Goal: Transaction & Acquisition: Purchase product/service

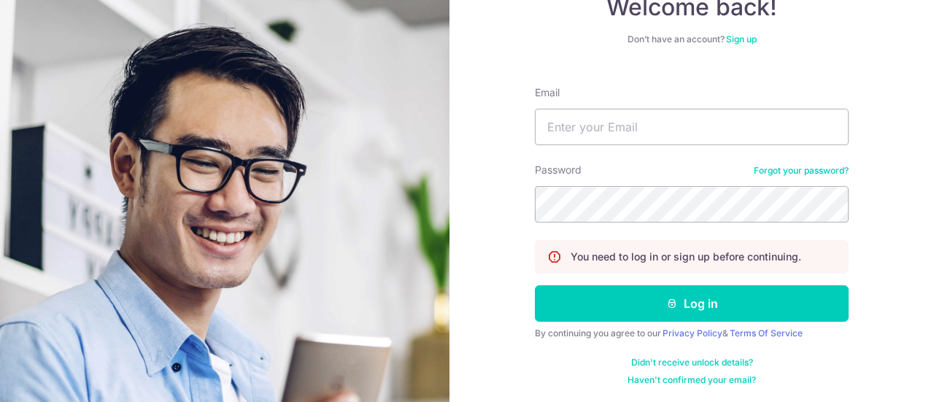
scroll to position [104, 0]
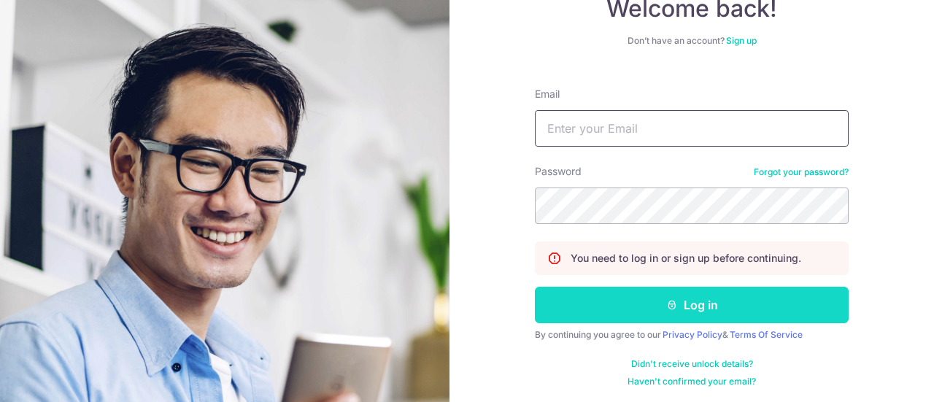
type input "[DOMAIN_NAME][EMAIL_ADDRESS][DOMAIN_NAME]"
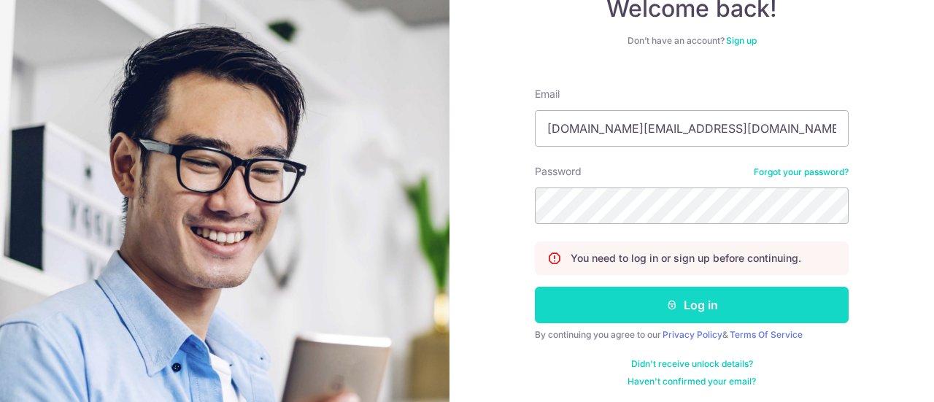
click at [598, 309] on button "Log in" at bounding box center [692, 305] width 314 height 36
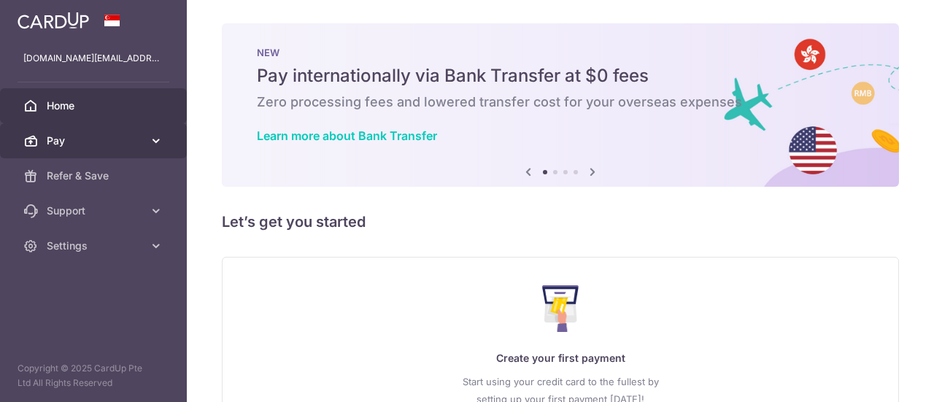
click at [128, 144] on span "Pay" at bounding box center [95, 140] width 96 height 15
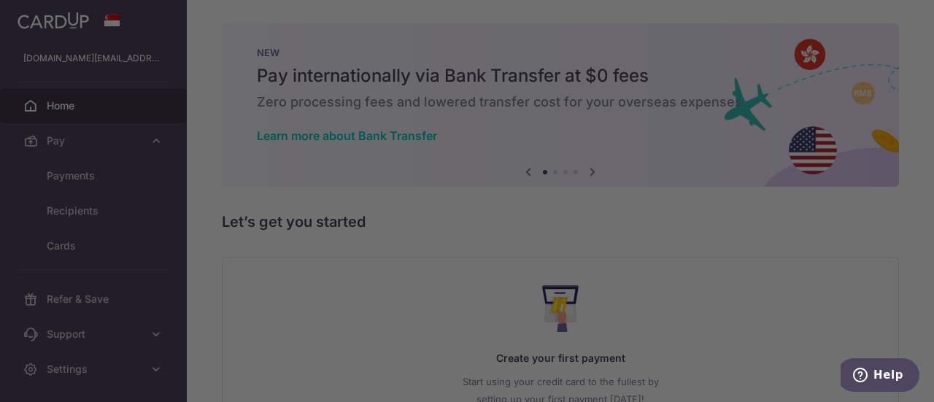
click at [114, 179] on div at bounding box center [471, 203] width 943 height 406
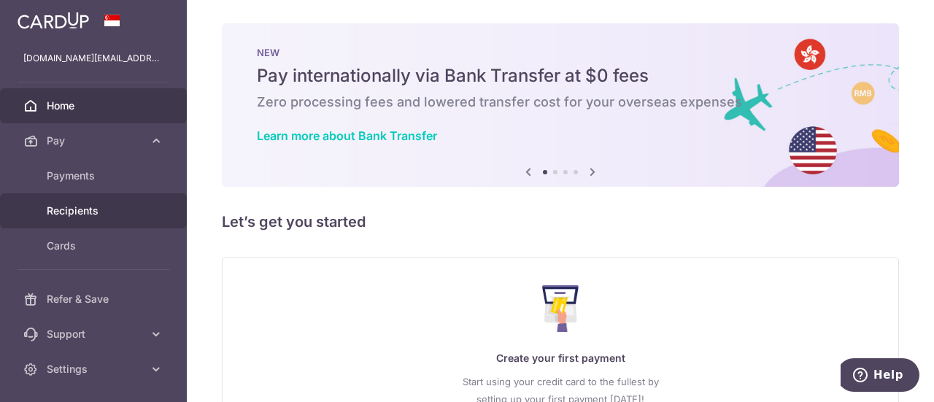
click at [114, 212] on span "Recipients" at bounding box center [95, 211] width 96 height 15
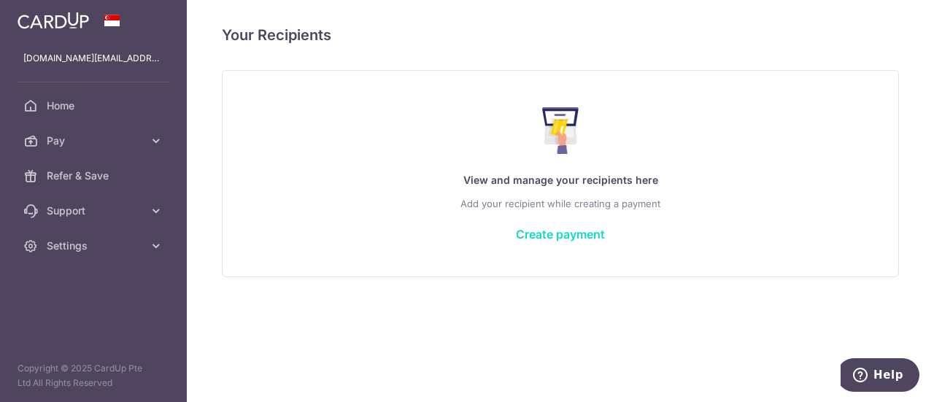
click at [551, 231] on link "Create payment" at bounding box center [560, 234] width 89 height 15
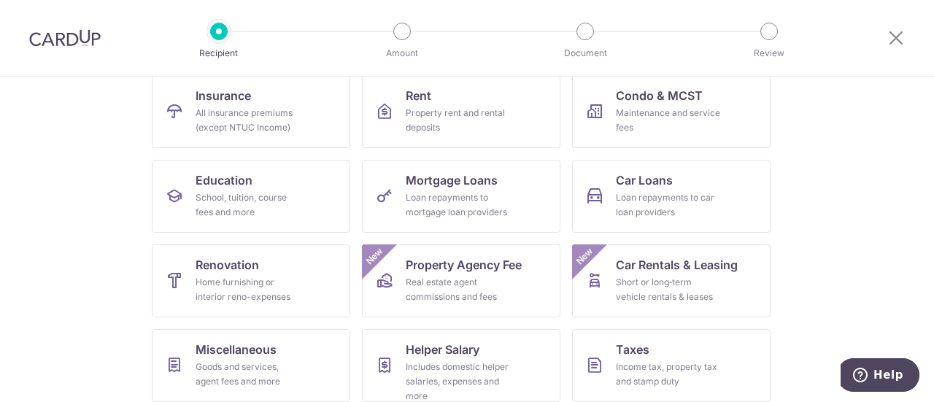
scroll to position [249, 0]
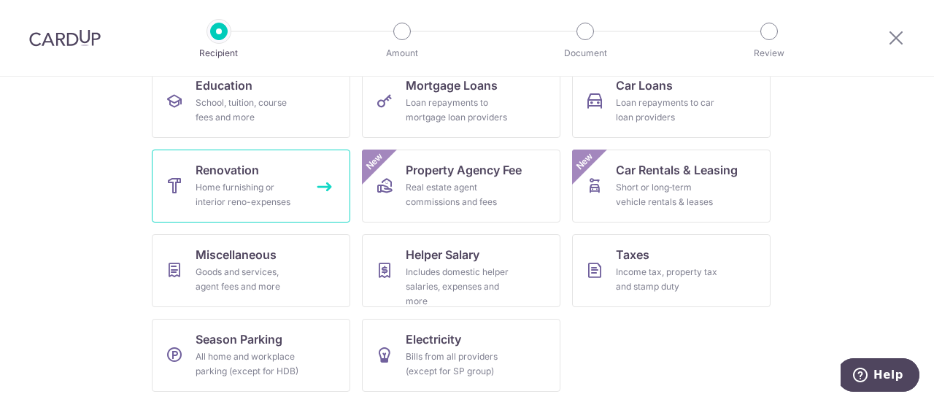
click at [310, 193] on link "Renovation Home furnishing or interior reno-expenses" at bounding box center [251, 186] width 198 height 73
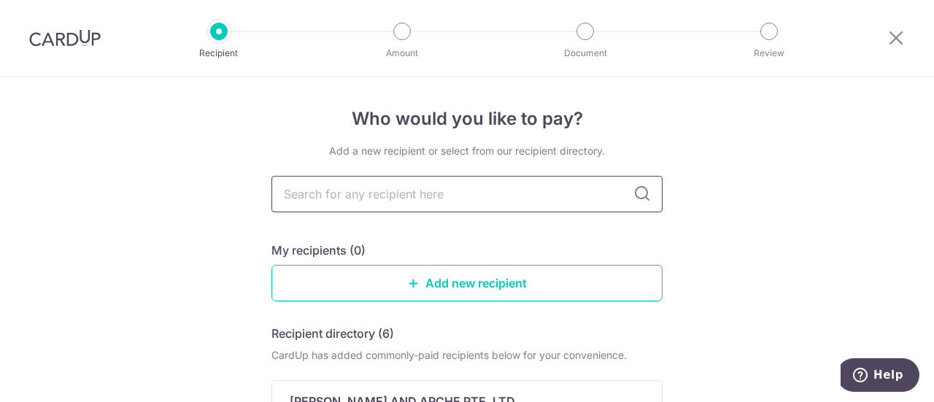
click at [310, 194] on input "text" at bounding box center [466, 194] width 391 height 36
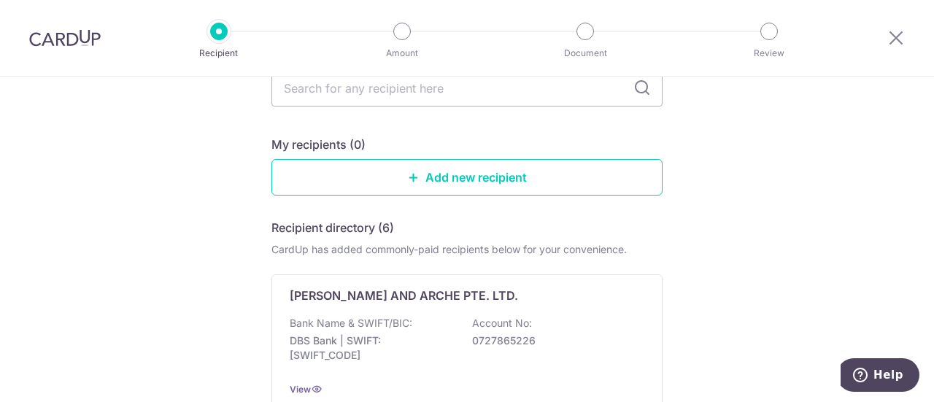
scroll to position [105, 0]
click at [395, 190] on link "Add new recipient" at bounding box center [466, 178] width 391 height 36
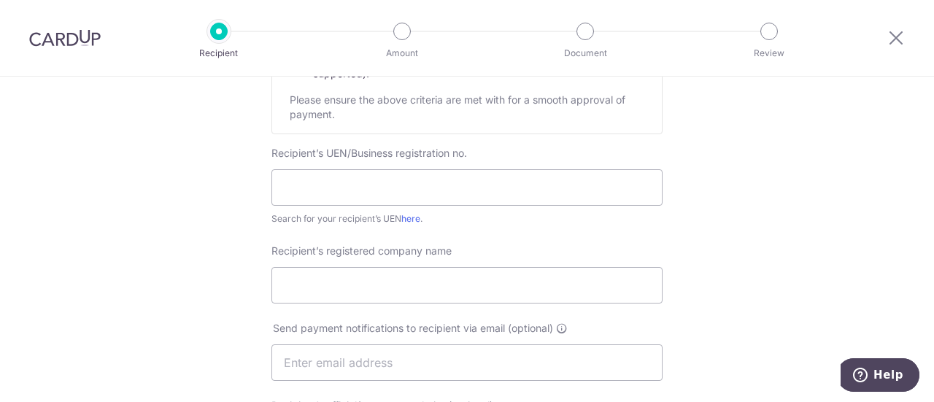
scroll to position [244, 0]
click at [395, 190] on input "text" at bounding box center [466, 188] width 391 height 36
paste input "202426187K"
type input "202426187K"
click at [427, 299] on input "Recipient’s registered company name" at bounding box center [466, 286] width 391 height 36
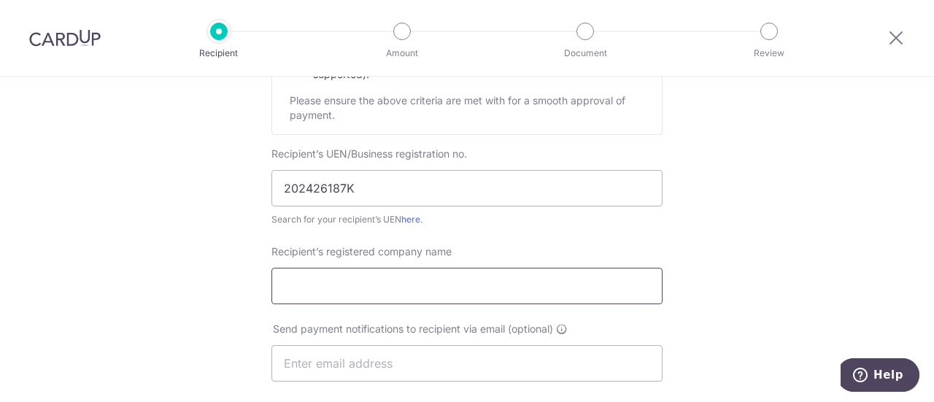
type input "Calibrate Design Pte Ltd"
click at [389, 357] on input "text" at bounding box center [466, 363] width 391 height 36
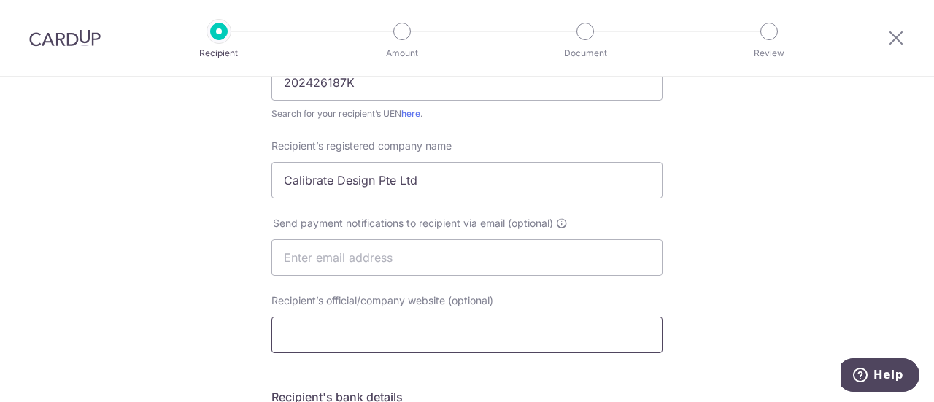
click at [376, 326] on input "Recipient’s official/company website (optional)" at bounding box center [466, 335] width 391 height 36
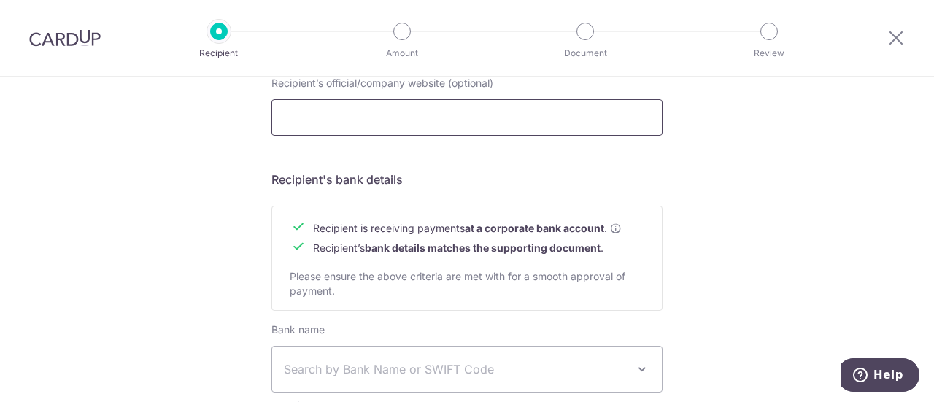
scroll to position [661, 0]
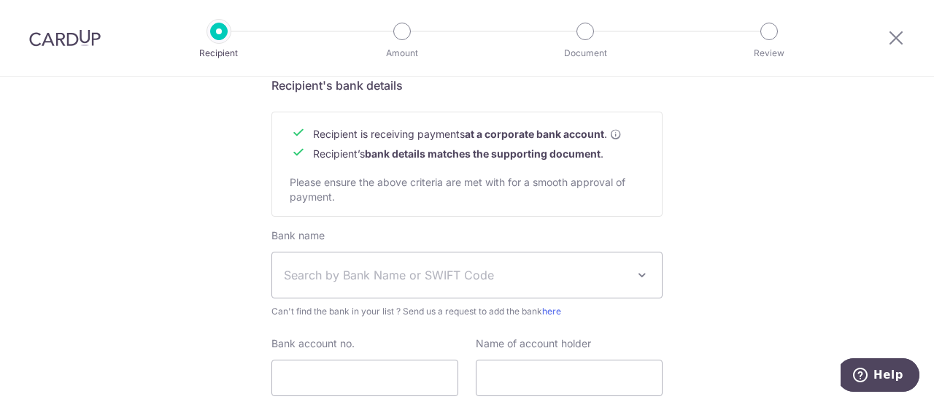
click at [404, 290] on span "Search by Bank Name or SWIFT Code" at bounding box center [466, 274] width 389 height 45
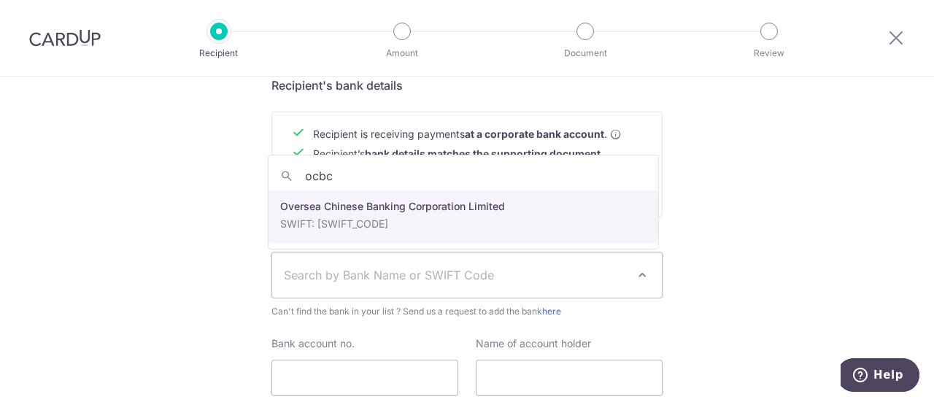
type input "ocbc"
select select "12"
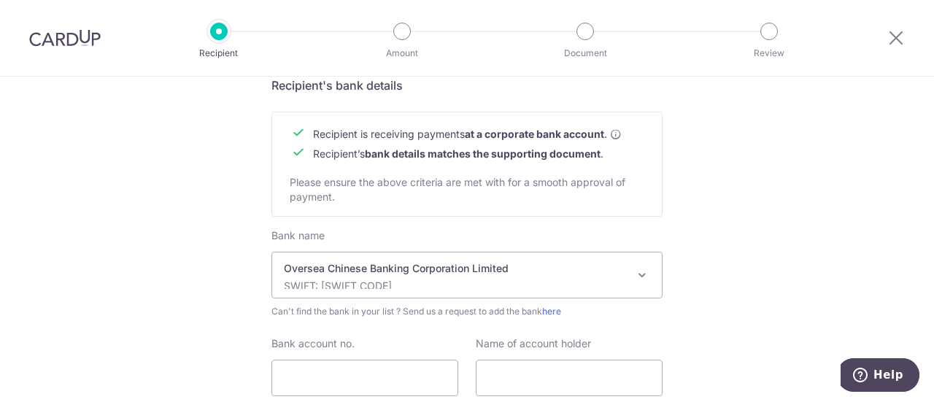
scroll to position [702, 0]
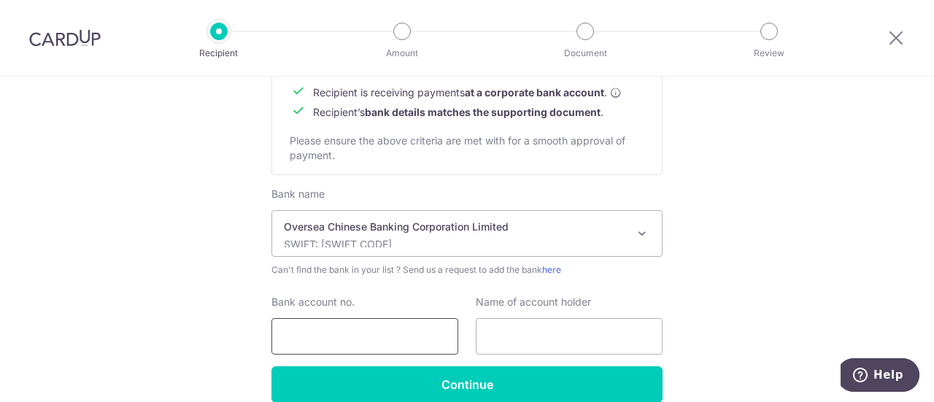
click at [327, 333] on input "Bank account no." at bounding box center [364, 336] width 187 height 36
type input "6"
type input "602811440001"
click at [492, 337] on input "text" at bounding box center [569, 336] width 187 height 36
click at [550, 338] on input "text" at bounding box center [569, 336] width 187 height 36
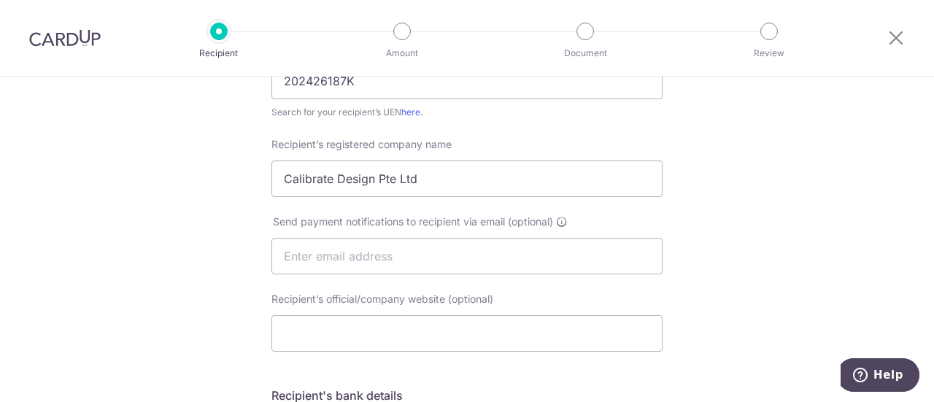
scroll to position [343, 0]
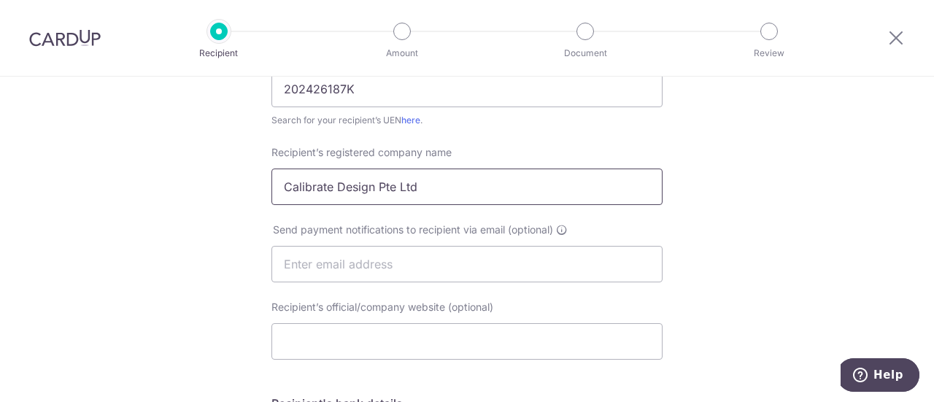
click at [324, 185] on input "Calibrate Design Pte Ltd" at bounding box center [466, 186] width 391 height 36
drag, startPoint x: 327, startPoint y: 185, endPoint x: 371, endPoint y: 195, distance: 45.1
click at [371, 195] on input "Calibrate Design Pte Ltd" at bounding box center [466, 186] width 391 height 36
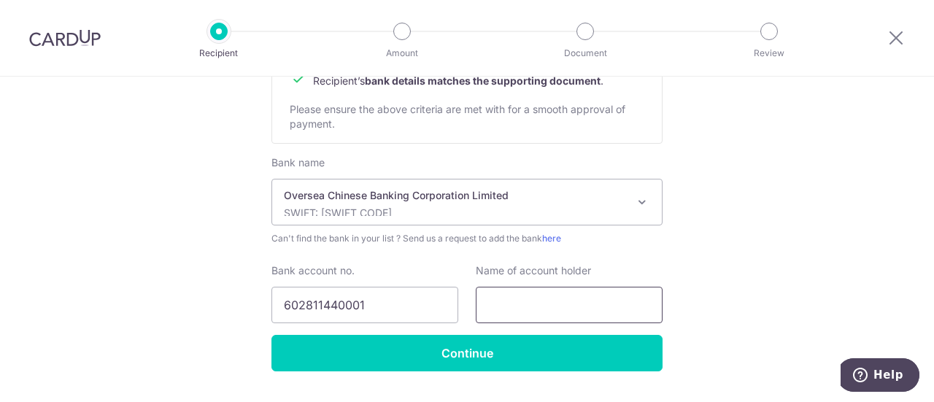
type input "Calibrate Studio Pte Ltd"
click at [532, 302] on input "text" at bounding box center [569, 305] width 187 height 36
paste input "Calibrate Studio Pte Ltd"
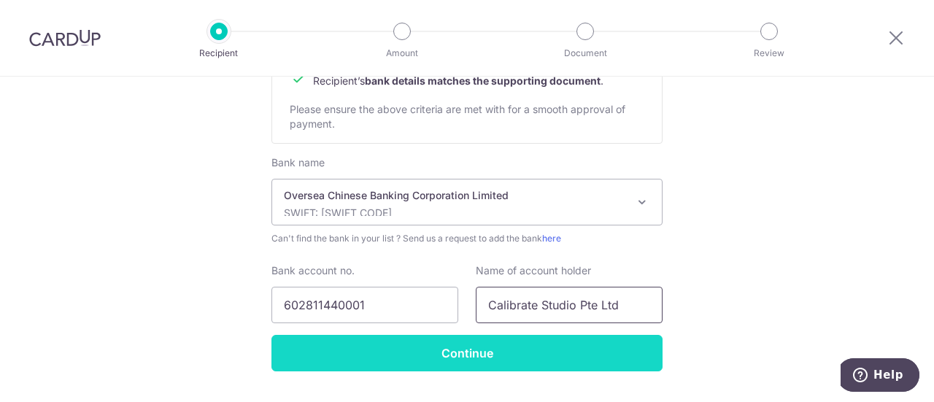
type input "Calibrate Studio Pte Ltd"
click at [499, 354] on input "Continue" at bounding box center [466, 353] width 391 height 36
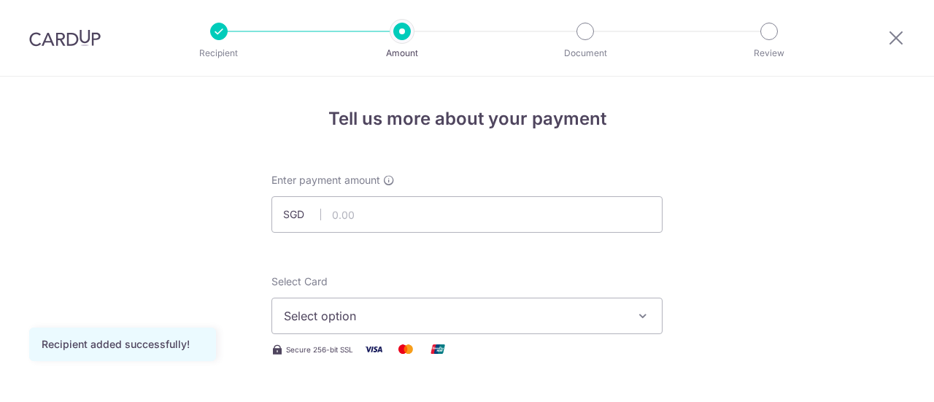
scroll to position [179, 0]
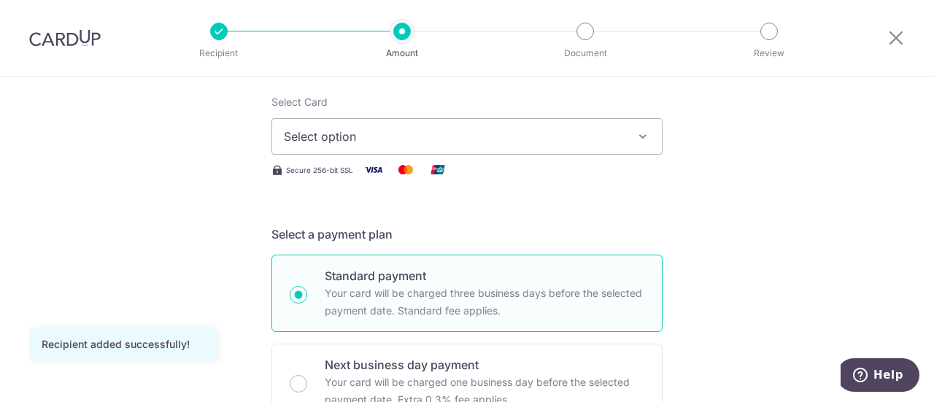
click at [427, 142] on span "Select option" at bounding box center [454, 137] width 340 height 18
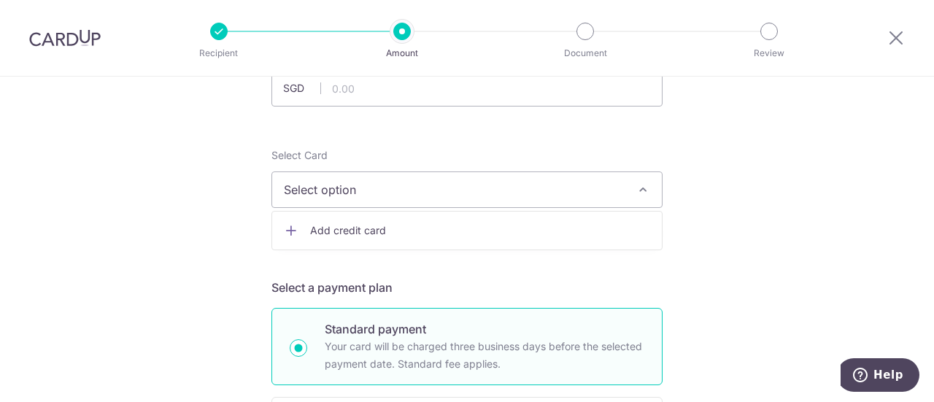
scroll to position [80, 0]
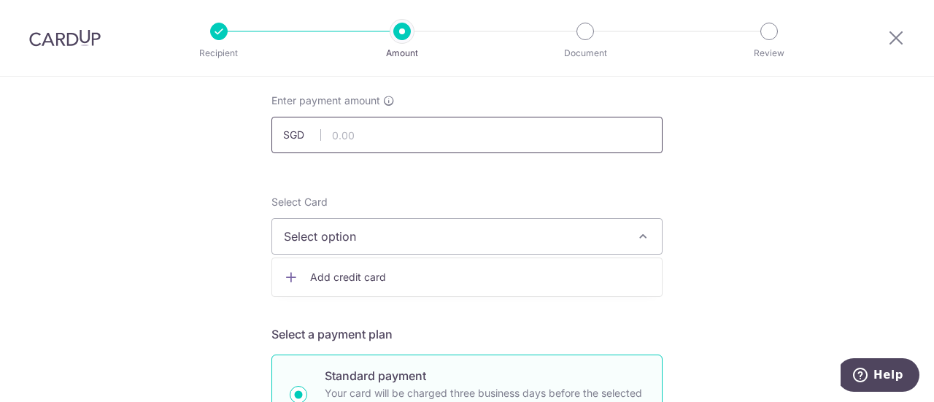
click at [404, 136] on input "text" at bounding box center [466, 135] width 391 height 36
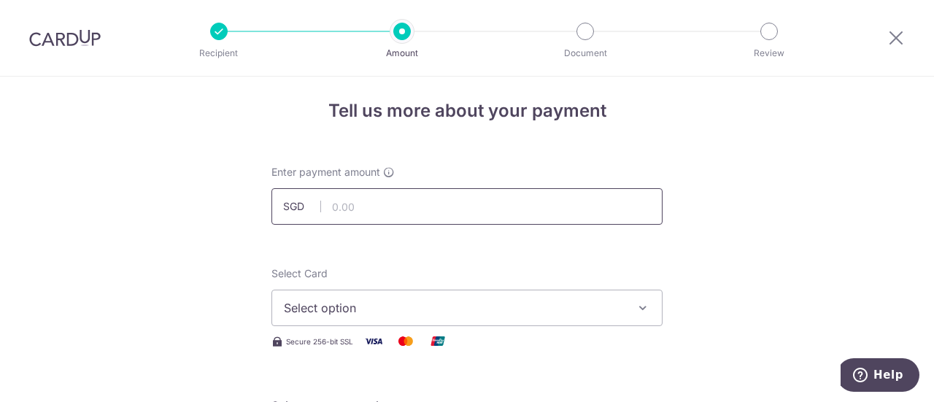
scroll to position [9, 0]
click at [387, 205] on input "text" at bounding box center [466, 205] width 391 height 36
click at [387, 200] on input "text" at bounding box center [466, 205] width 391 height 36
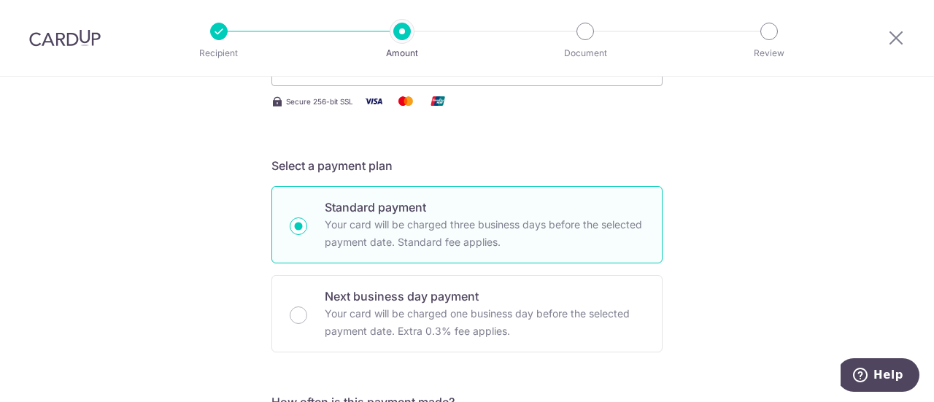
scroll to position [159, 0]
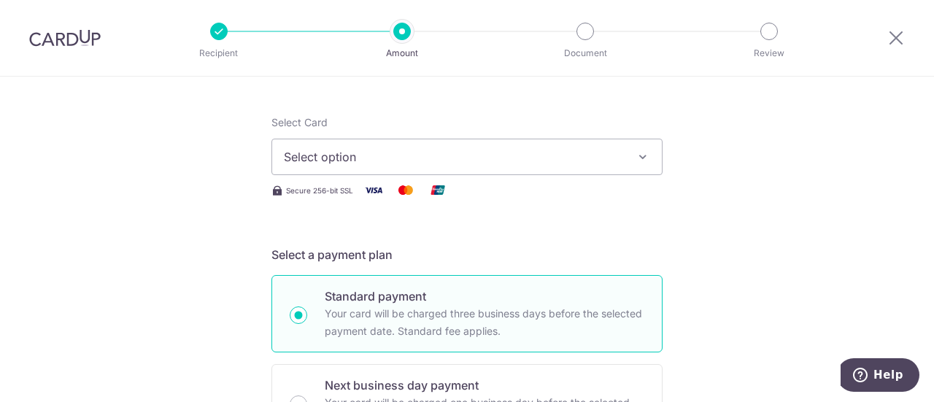
type input "5,000.00"
click at [395, 166] on button "Select option" at bounding box center [466, 157] width 391 height 36
click at [383, 206] on link "Add credit card" at bounding box center [466, 198] width 389 height 26
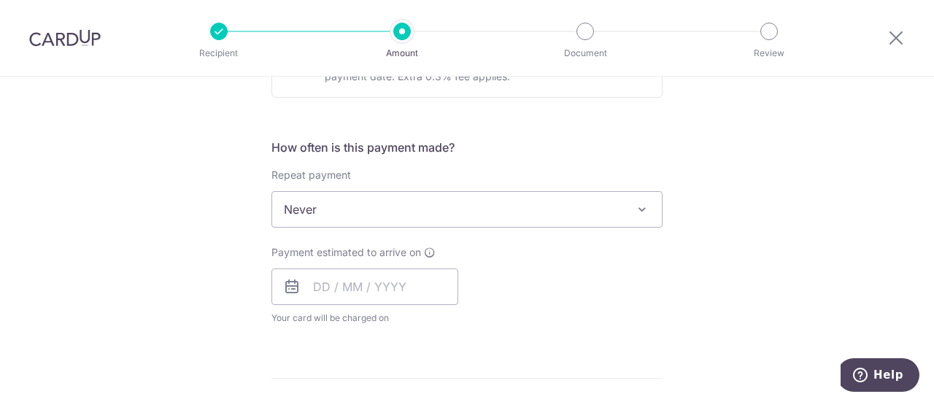
scroll to position [888, 0]
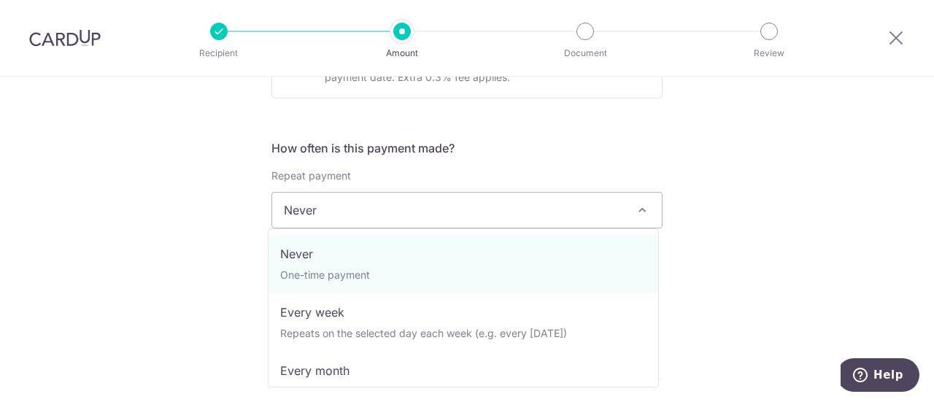
click at [447, 220] on span "Never" at bounding box center [466, 210] width 389 height 35
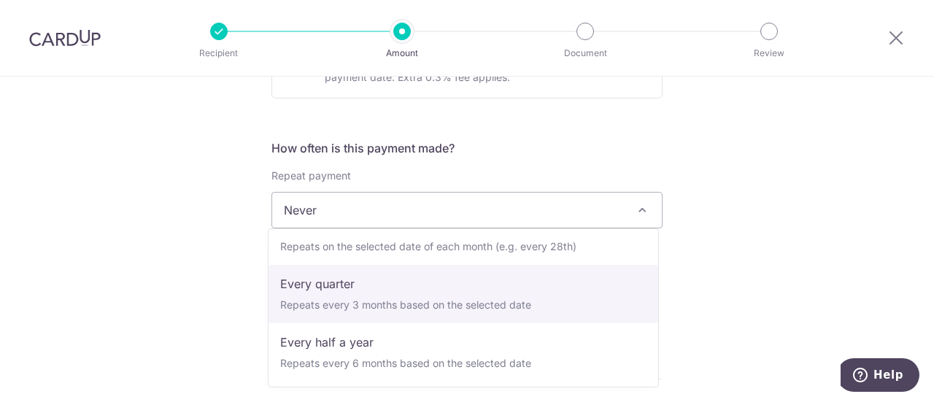
scroll to position [0, 0]
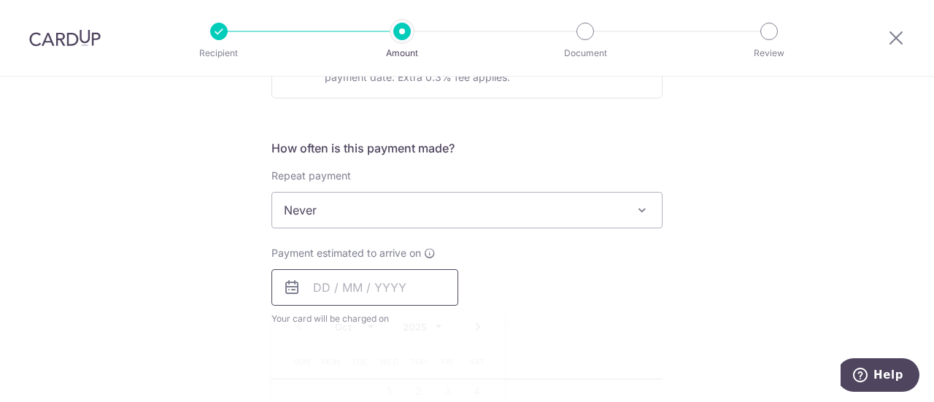
click at [388, 274] on input "text" at bounding box center [364, 287] width 187 height 36
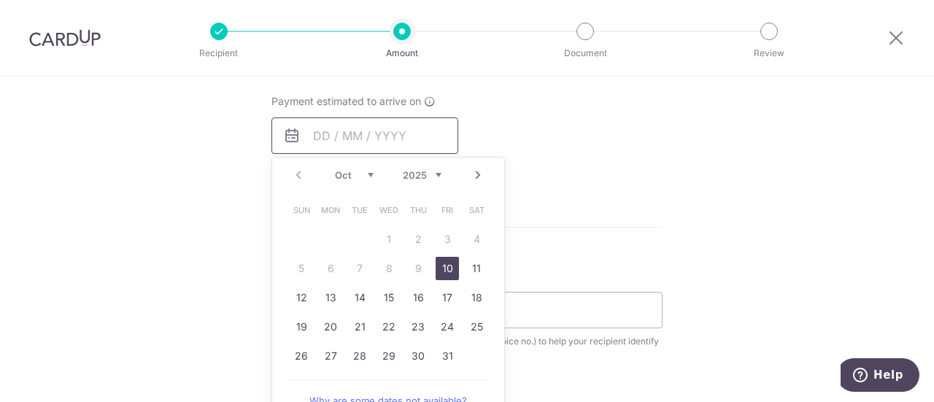
scroll to position [1038, 0]
click at [443, 271] on link "10" at bounding box center [446, 269] width 23 height 23
type input "[DATE]"
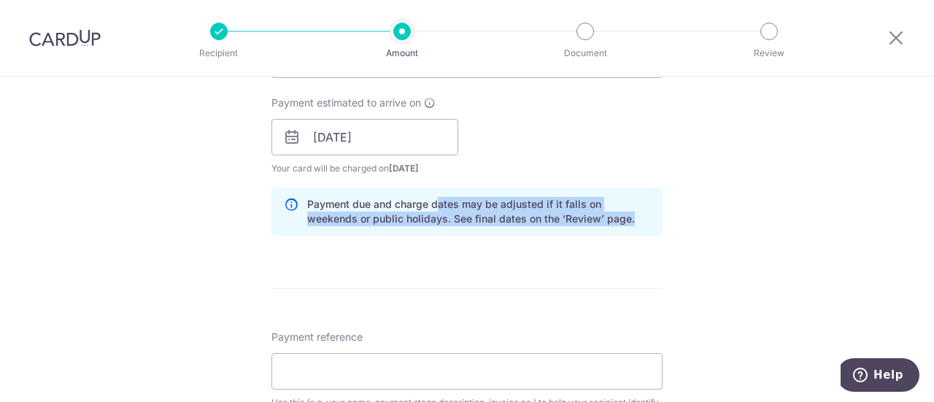
drag, startPoint x: 433, startPoint y: 198, endPoint x: 589, endPoint y: 220, distance: 156.8
click at [589, 220] on p "Payment due and charge dates may be adjusted if it falls on weekends or public …" at bounding box center [478, 211] width 343 height 29
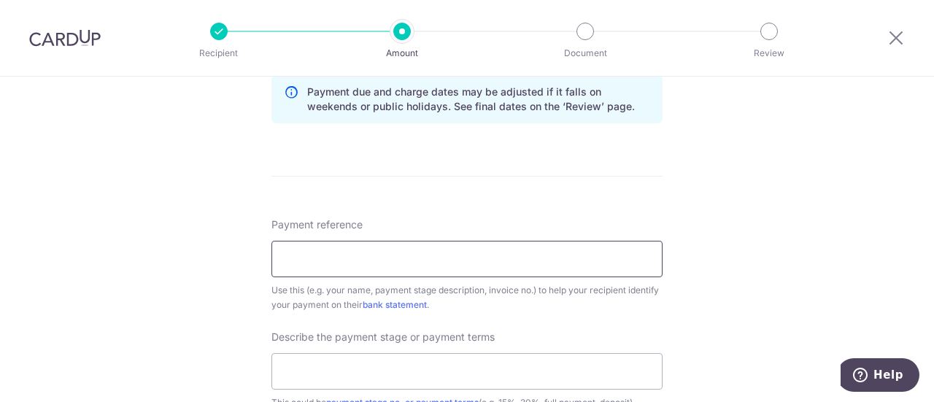
click at [534, 265] on input "Payment reference" at bounding box center [466, 259] width 391 height 36
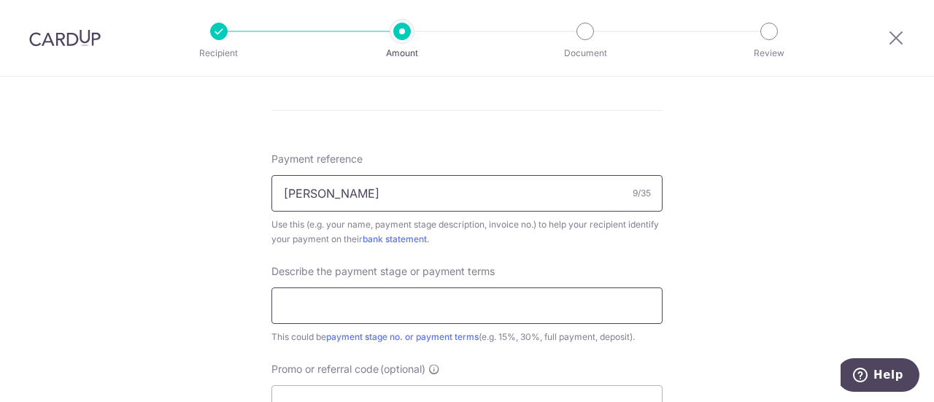
type input "[PERSON_NAME]"
click at [473, 302] on input "text" at bounding box center [466, 305] width 391 height 36
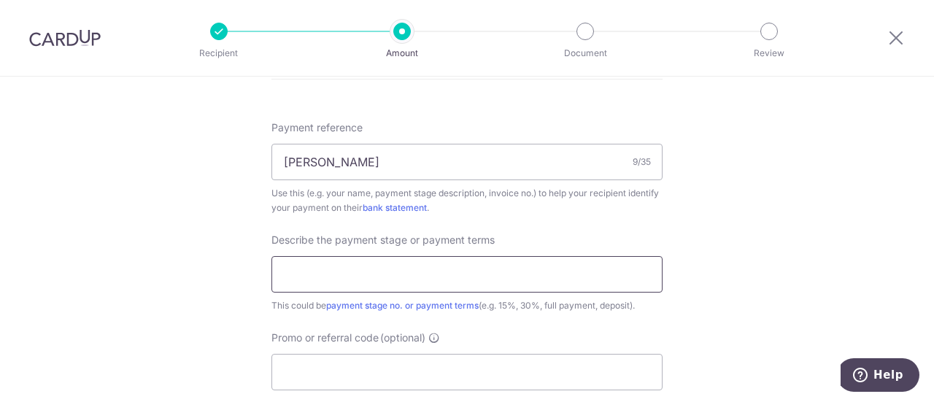
scroll to position [1248, 0]
type input "4"
drag, startPoint x: 306, startPoint y: 268, endPoint x: 252, endPoint y: 262, distance: 54.4
drag, startPoint x: 317, startPoint y: 268, endPoint x: 430, endPoint y: 272, distance: 113.1
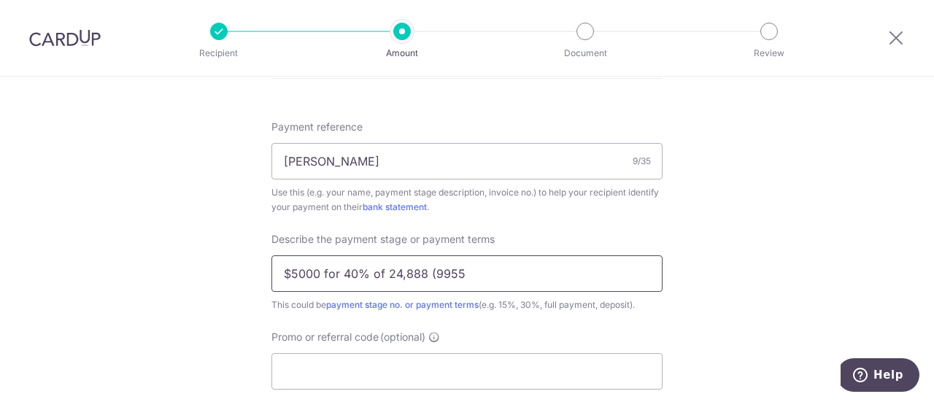
click at [430, 272] on input "$5000 for 40% of 24,888 (9955" at bounding box center [466, 273] width 391 height 36
click at [416, 268] on input "5000 out of 9955" at bounding box center [466, 273] width 391 height 36
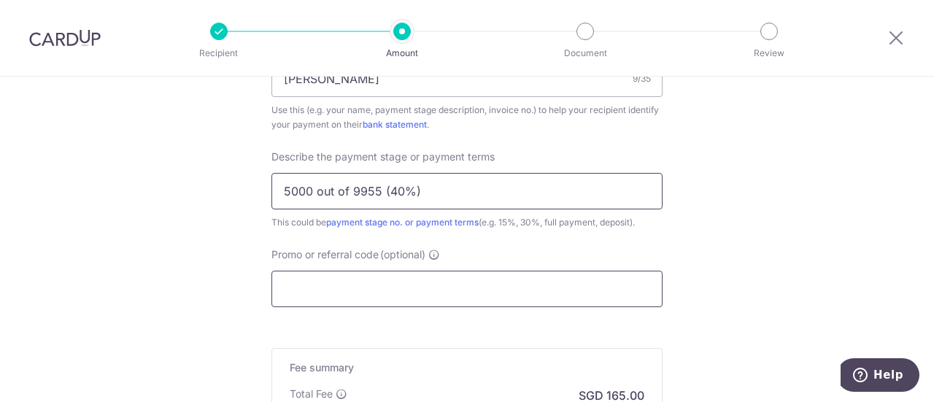
type input "5000 out of 9955 (40%)"
click at [402, 278] on input "Promo or referral code (optional)" at bounding box center [466, 289] width 391 height 36
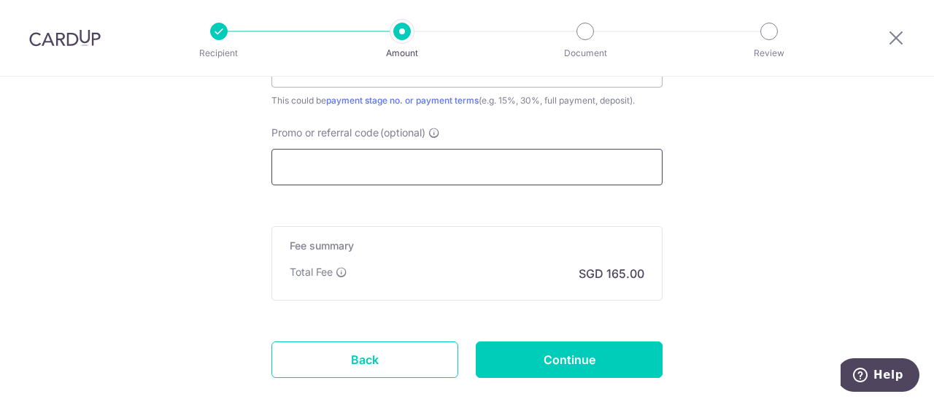
scroll to position [1451, 0]
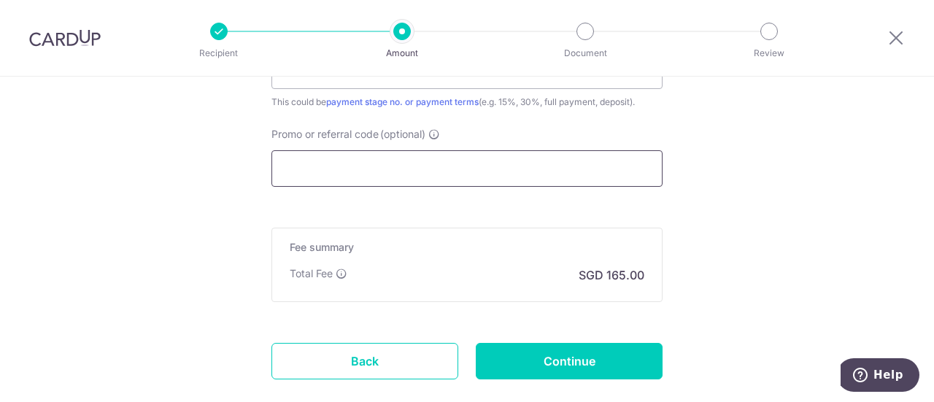
paste input "MILELION."
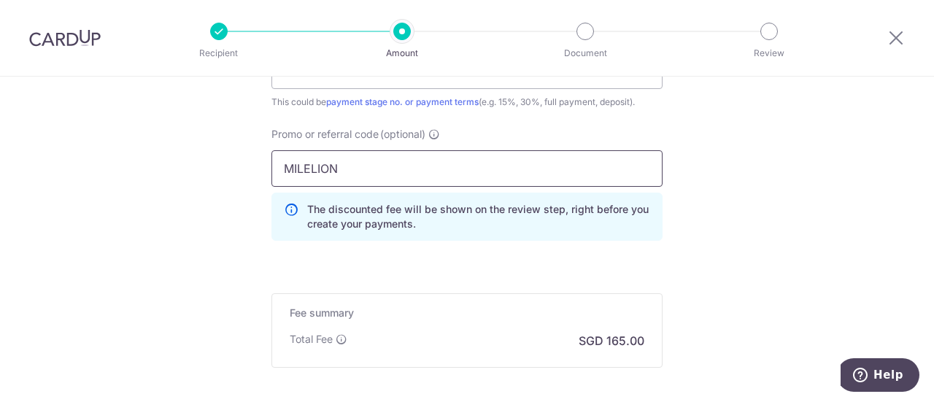
type input "MILELION"
click at [396, 225] on p "The discounted fee will be shown on the review step, right before you create yo…" at bounding box center [478, 216] width 343 height 29
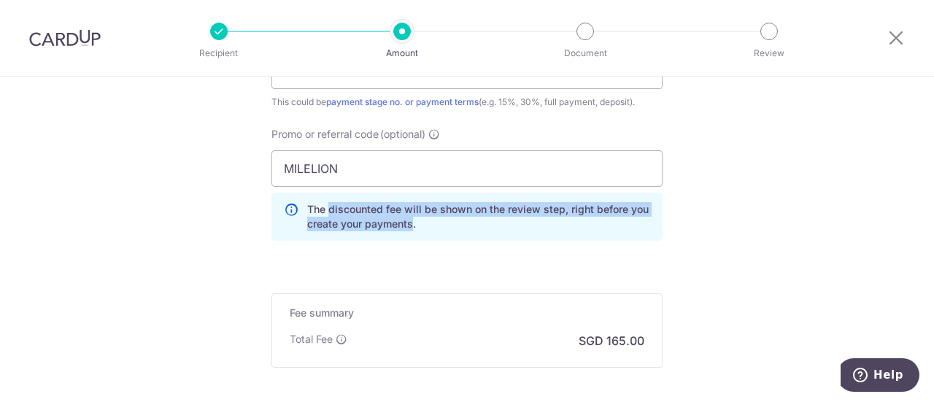
drag, startPoint x: 408, startPoint y: 224, endPoint x: 326, endPoint y: 190, distance: 89.3
click at [326, 193] on div "The discounted fee will be shown on the review step, right before you create yo…" at bounding box center [466, 217] width 391 height 48
click at [333, 222] on p "The discounted fee will be shown on the review step, right before you create yo…" at bounding box center [478, 216] width 343 height 29
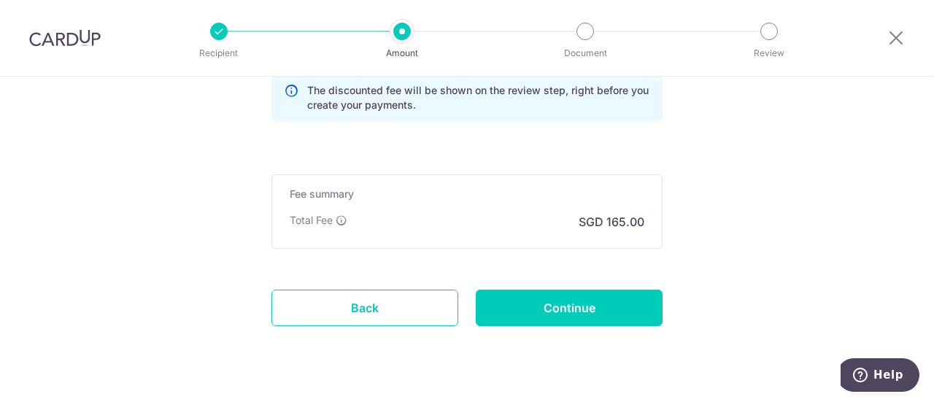
scroll to position [1569, 0]
click at [407, 220] on div "Total Fee SGD 165.00" at bounding box center [467, 223] width 354 height 18
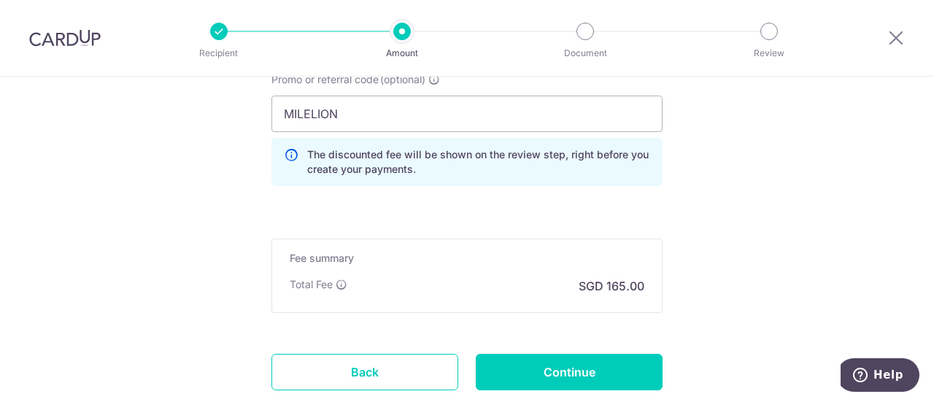
scroll to position [1505, 0]
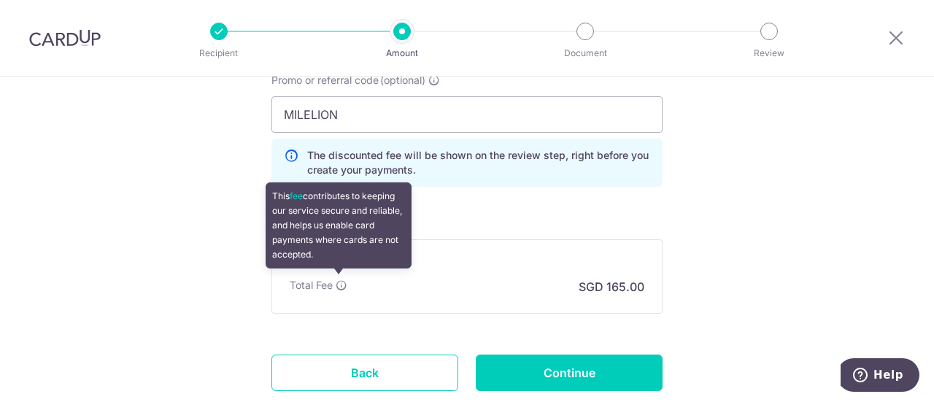
click at [341, 279] on icon at bounding box center [342, 285] width 12 height 12
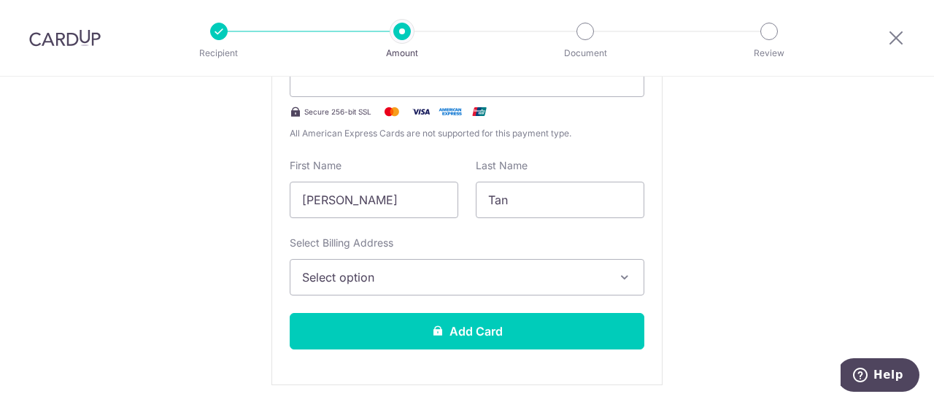
scroll to position [365, 0]
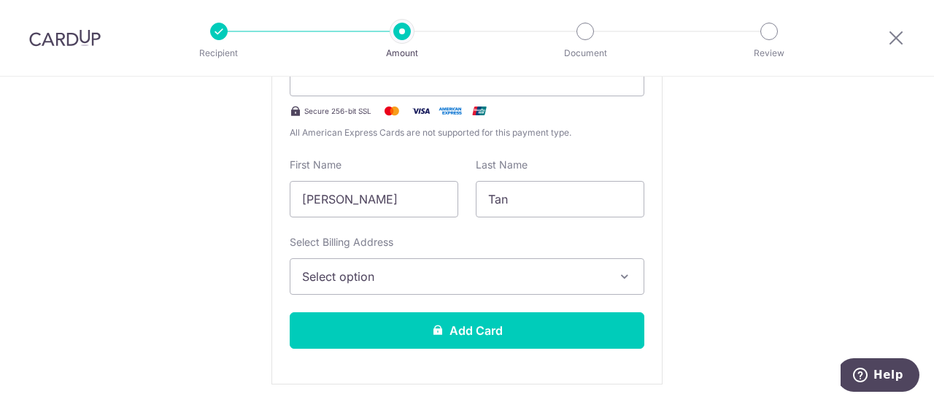
click at [500, 283] on span "Select option" at bounding box center [453, 277] width 303 height 18
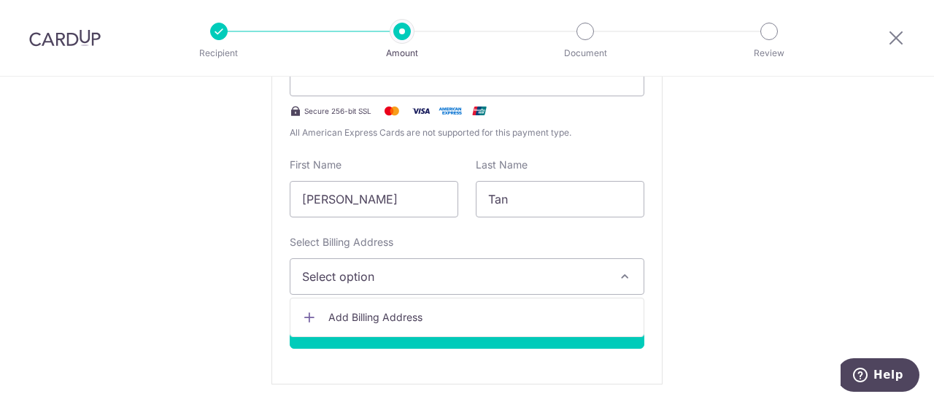
scroll to position [243, 0]
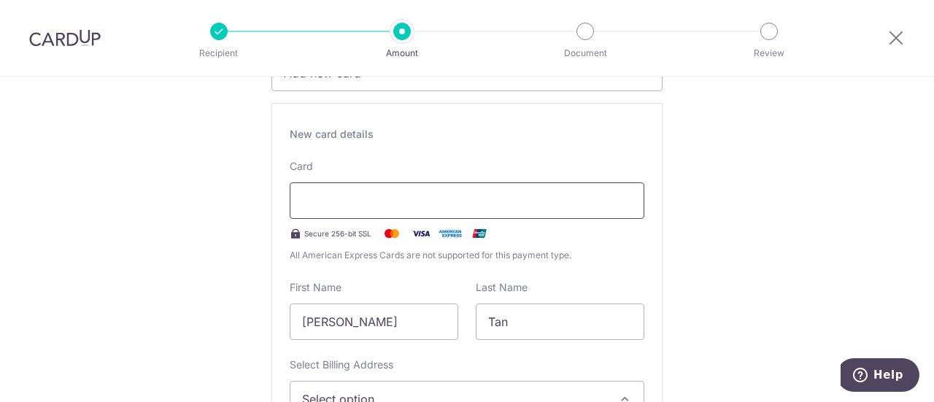
click at [422, 209] on div at bounding box center [467, 200] width 354 height 36
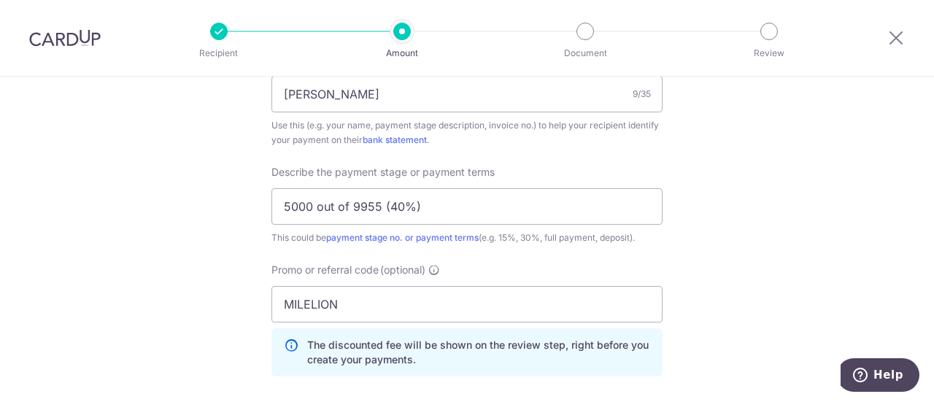
scroll to position [1315, 0]
drag, startPoint x: 351, startPoint y: 202, endPoint x: 375, endPoint y: 204, distance: 24.1
click at [375, 204] on input "5000 out of 9955 (40%)" at bounding box center [466, 206] width 391 height 36
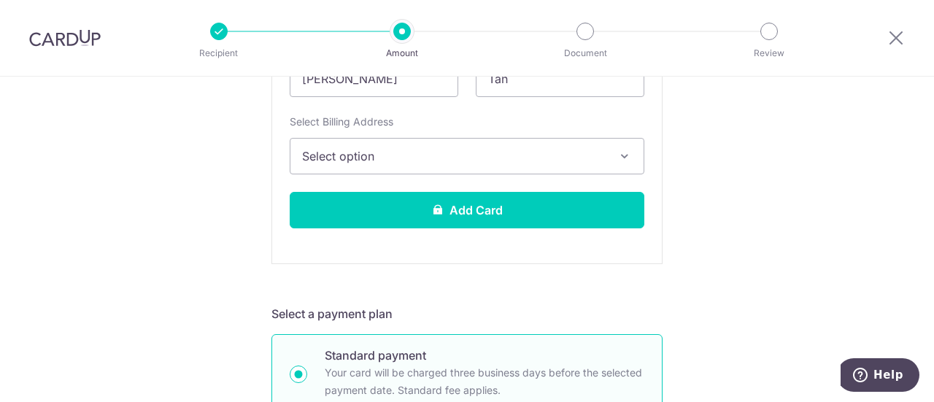
scroll to position [432, 0]
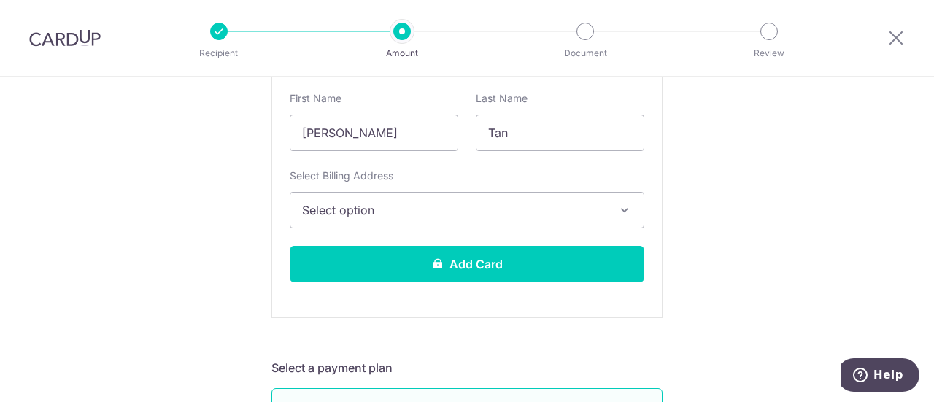
type input "5000 out of 10744 (40%)"
click at [601, 209] on span "Select option" at bounding box center [453, 210] width 303 height 18
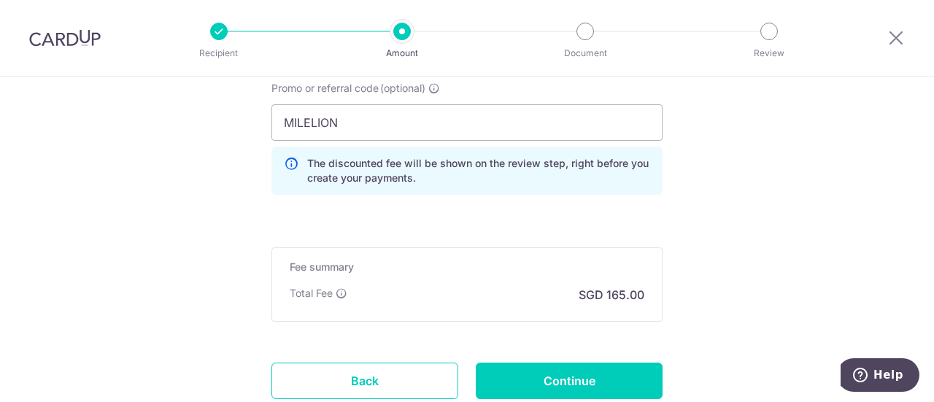
scroll to position [1581, 0]
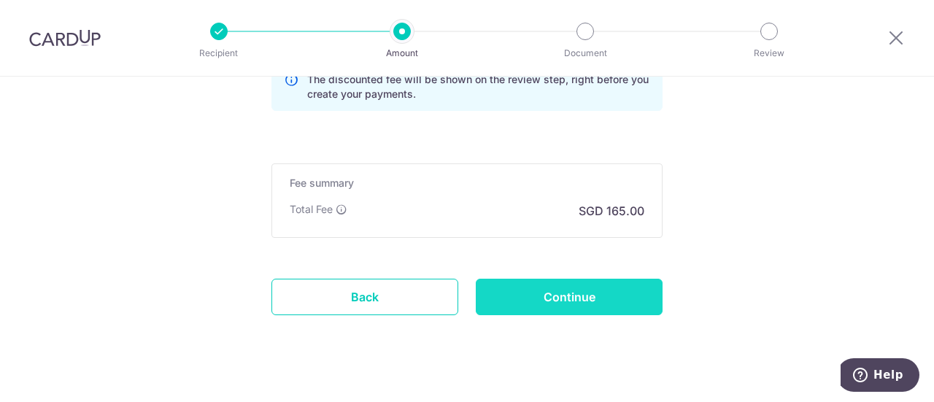
click at [578, 287] on input "Continue" at bounding box center [569, 297] width 187 height 36
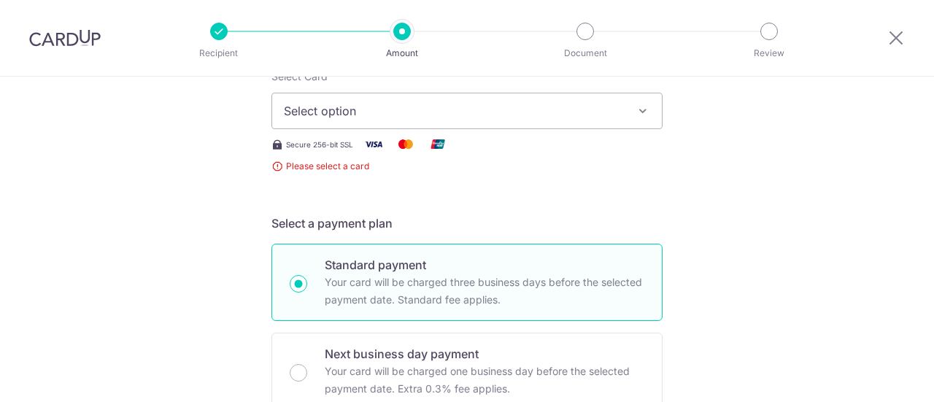
scroll to position [204, 0]
click at [509, 119] on span "Select option" at bounding box center [454, 112] width 340 height 18
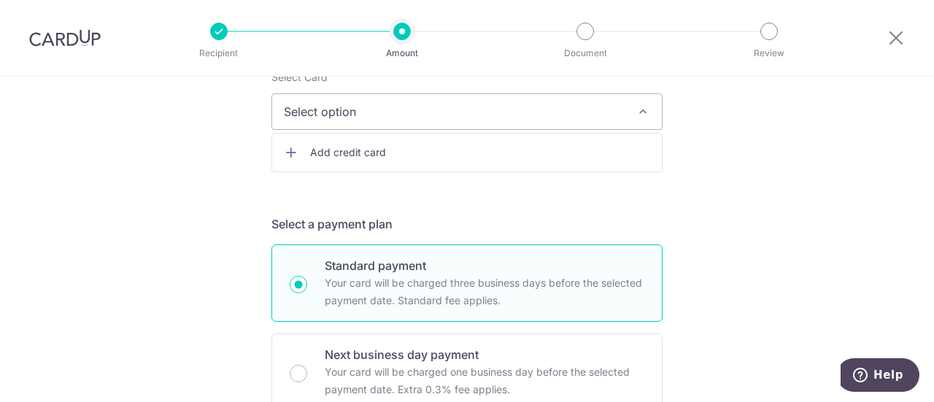
click at [461, 150] on span "Add credit card" at bounding box center [480, 152] width 340 height 15
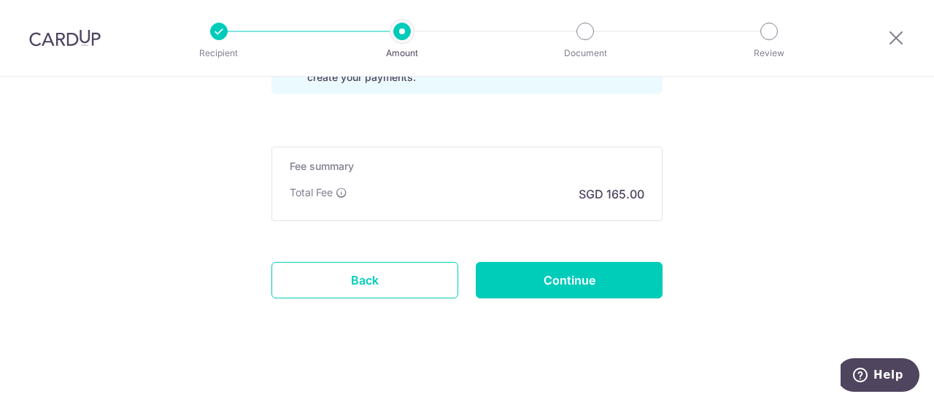
scroll to position [1597, 0]
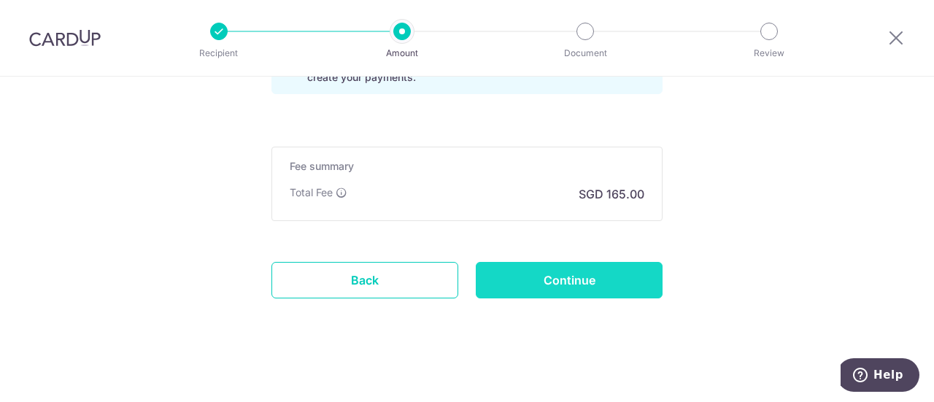
click at [545, 269] on input "Continue" at bounding box center [569, 280] width 187 height 36
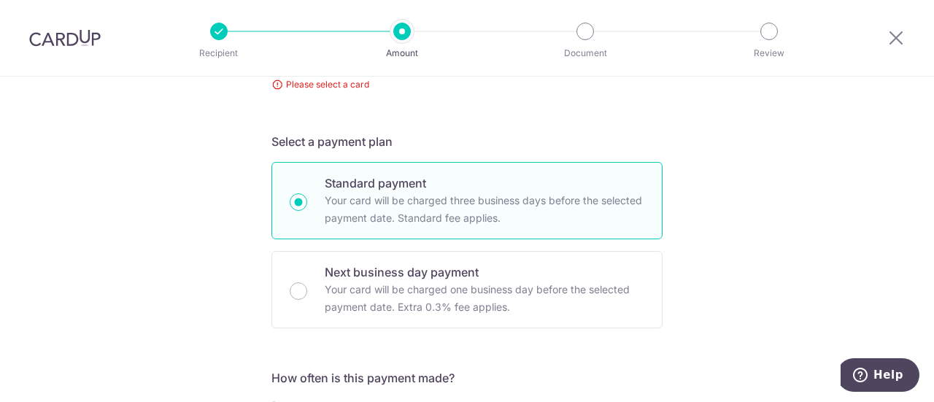
scroll to position [150, 0]
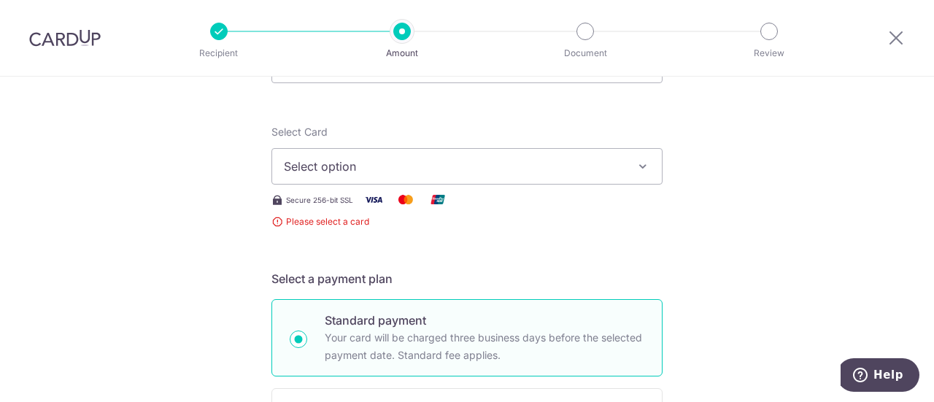
click at [519, 169] on span "Select option" at bounding box center [454, 167] width 340 height 18
click at [470, 209] on span "Add credit card" at bounding box center [480, 207] width 340 height 15
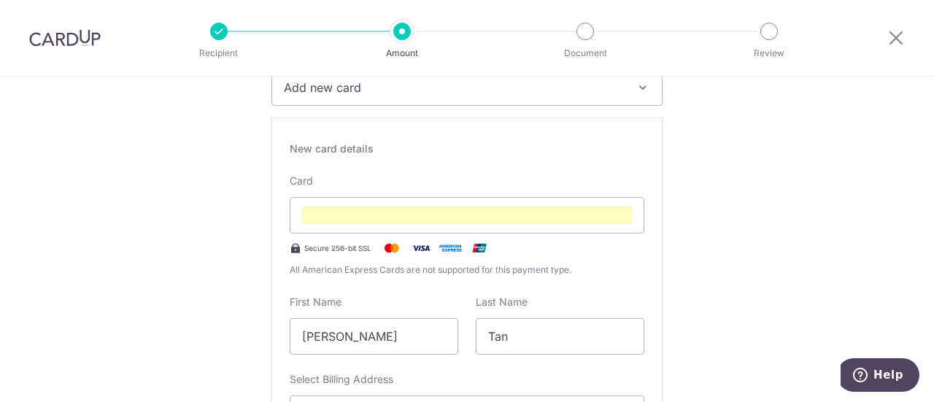
scroll to position [228, 0]
click at [518, 253] on div "Secure 256-bit SSL" at bounding box center [467, 248] width 354 height 18
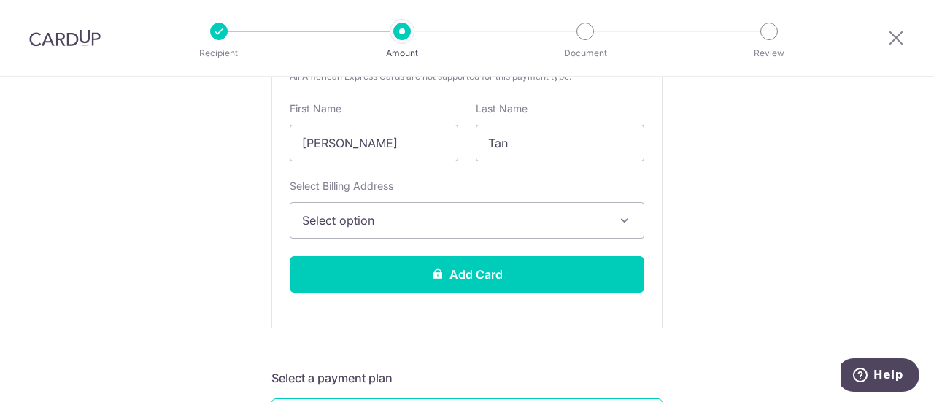
scroll to position [420, 0]
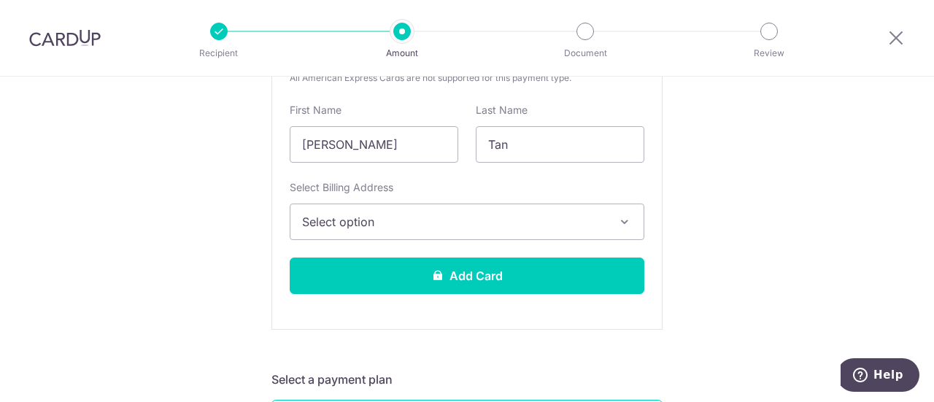
click at [483, 201] on div "Select Billing Address Select option Add Billing Address" at bounding box center [467, 210] width 354 height 60
click at [487, 225] on span "Select option" at bounding box center [453, 222] width 303 height 18
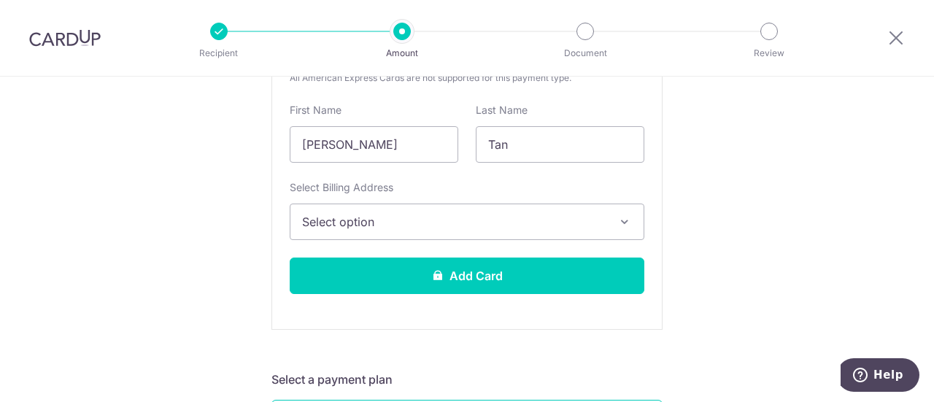
click at [592, 224] on span "Select option" at bounding box center [453, 222] width 303 height 18
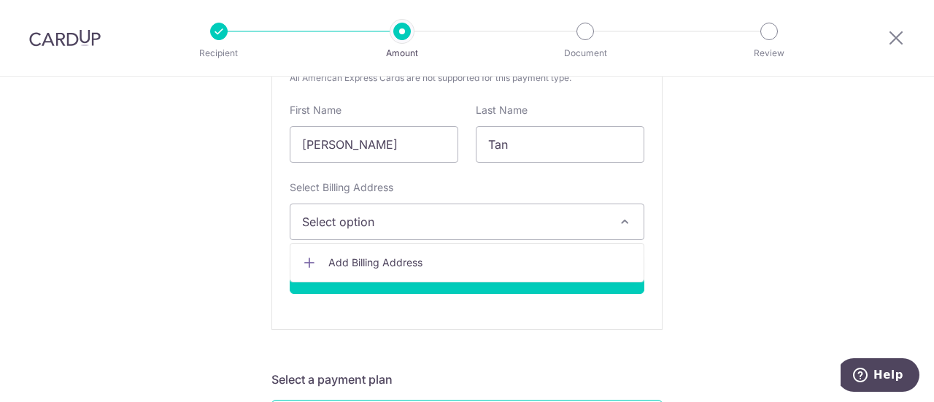
click at [515, 233] on button "Select option" at bounding box center [467, 222] width 354 height 36
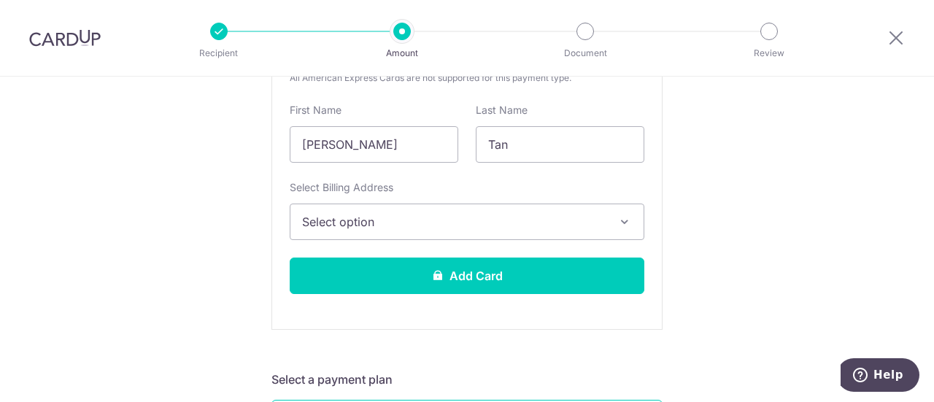
click at [500, 221] on span "Select option" at bounding box center [453, 222] width 303 height 18
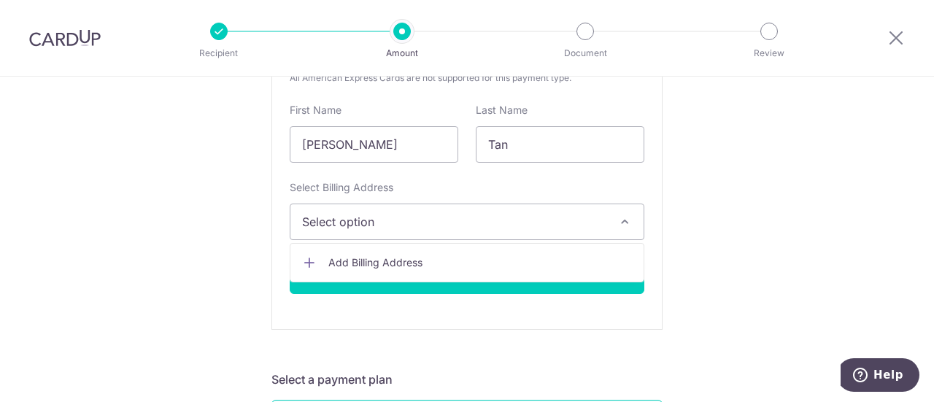
click at [468, 263] on span "Add Billing Address" at bounding box center [479, 262] width 303 height 15
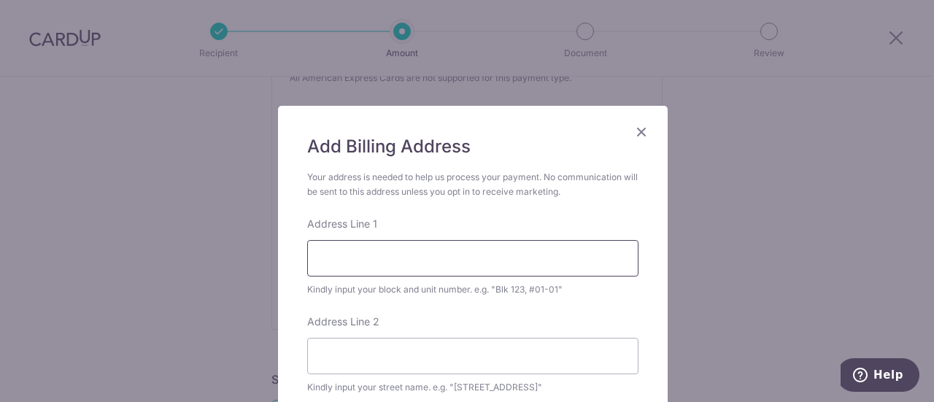
click at [401, 260] on input "Address Line 1" at bounding box center [472, 258] width 331 height 36
type input "491D Tampines St 45"
type input "11-234"
type input "523491"
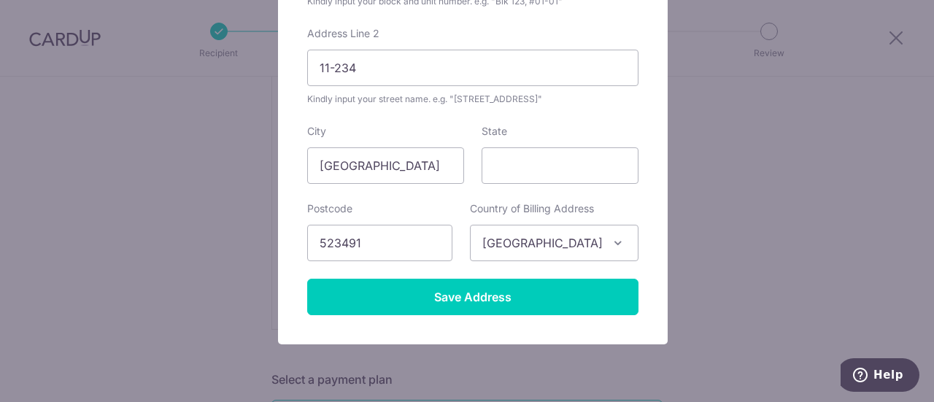
scroll to position [261, 0]
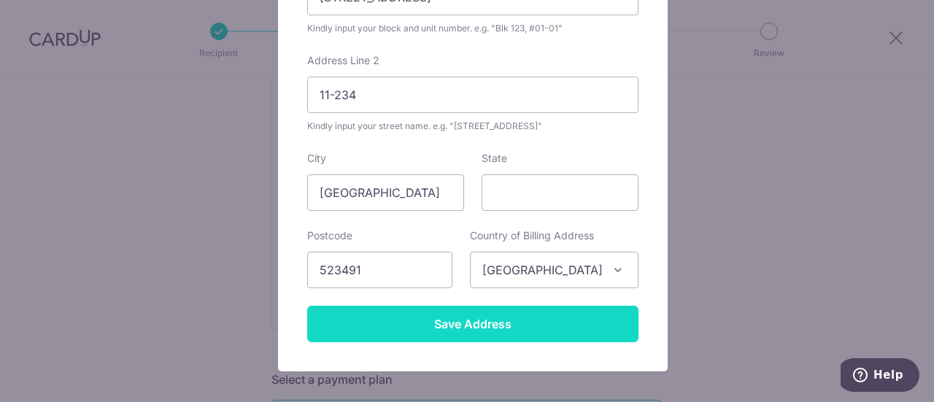
click at [433, 327] on input "Save Address" at bounding box center [472, 324] width 331 height 36
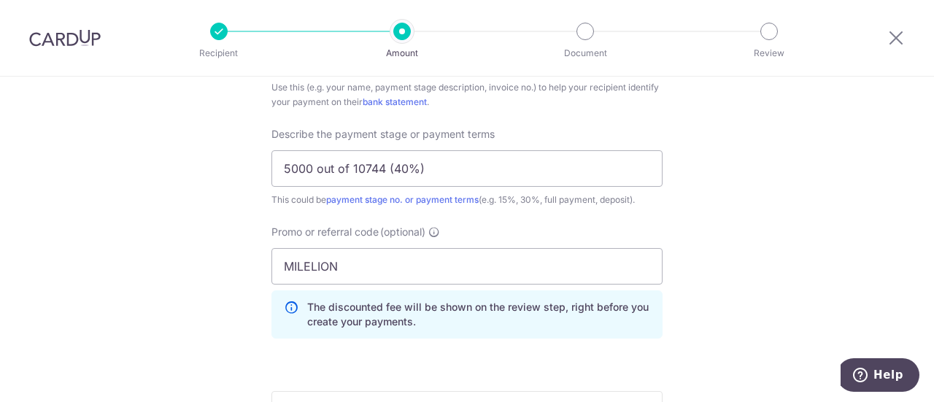
scroll to position [1597, 0]
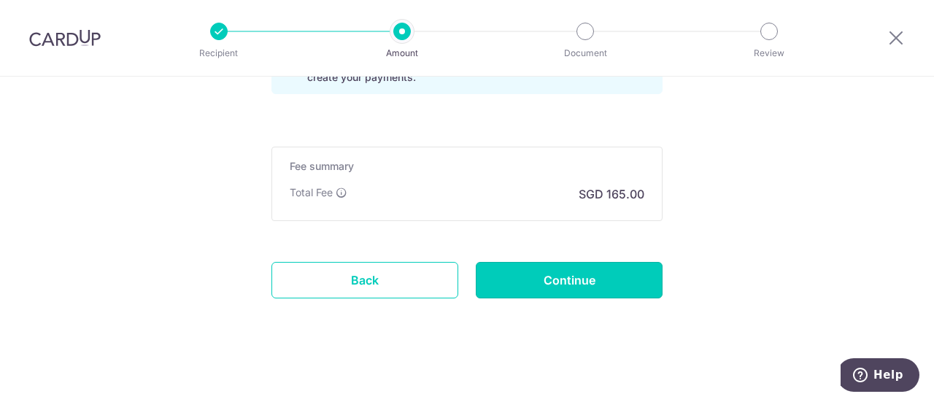
drag, startPoint x: 694, startPoint y: 287, endPoint x: 615, endPoint y: 286, distance: 79.5
click at [615, 286] on input "Continue" at bounding box center [569, 280] width 187 height 36
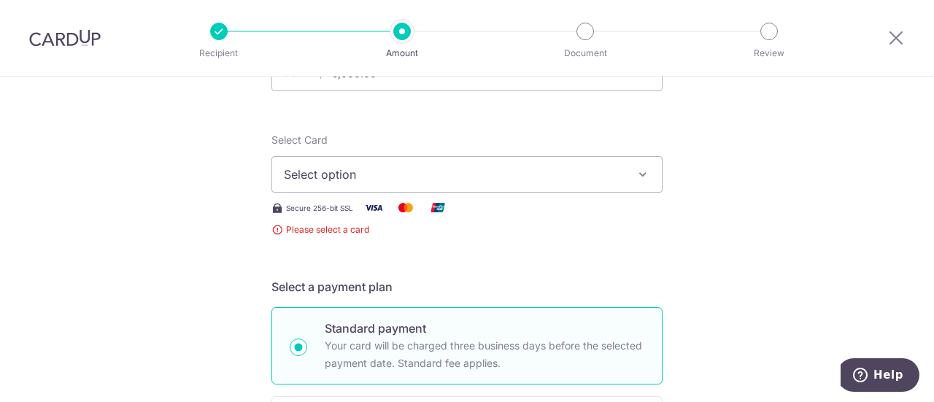
scroll to position [6, 0]
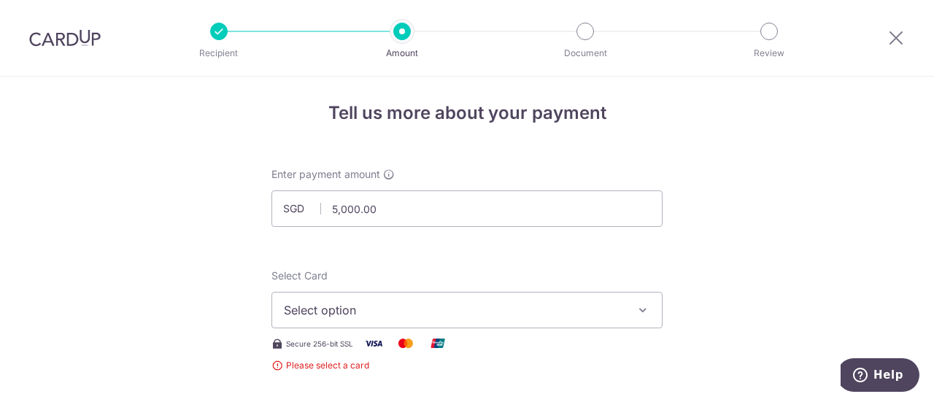
click at [560, 282] on div "Select Card Select option Add credit card" at bounding box center [466, 298] width 391 height 60
click at [547, 307] on span "Select option" at bounding box center [454, 310] width 340 height 18
click at [414, 362] on link "Add credit card" at bounding box center [466, 351] width 389 height 26
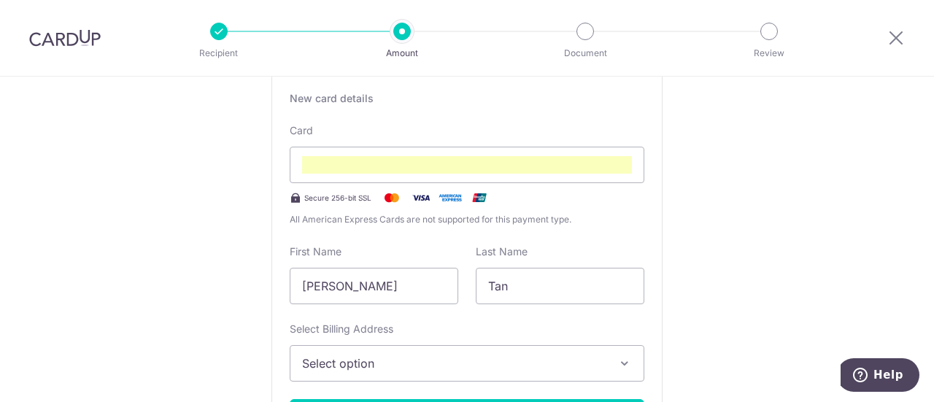
scroll to position [278, 0]
click at [432, 290] on input "[PERSON_NAME]" at bounding box center [374, 286] width 168 height 36
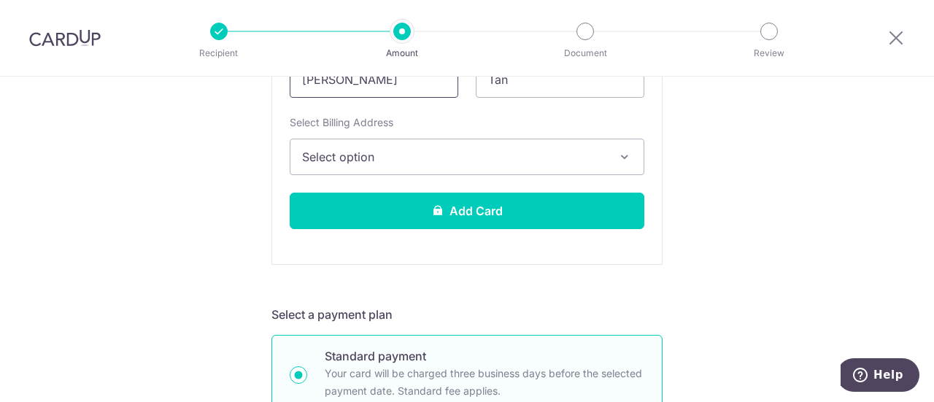
scroll to position [484, 0]
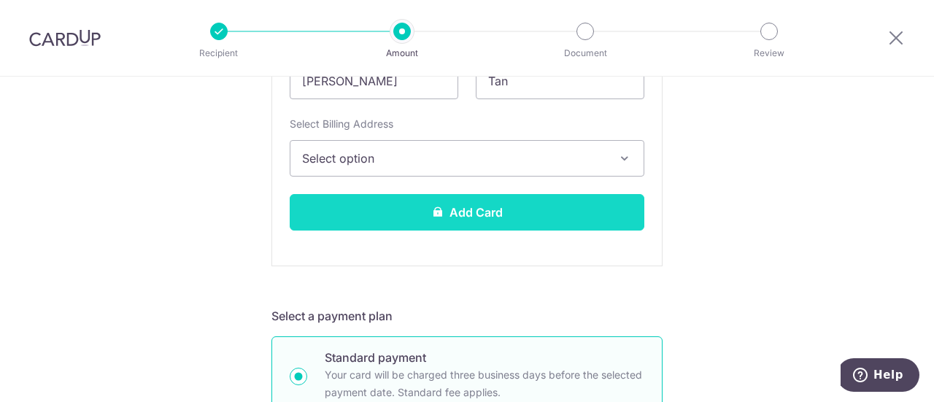
click at [521, 212] on button "Add Card" at bounding box center [467, 212] width 354 height 36
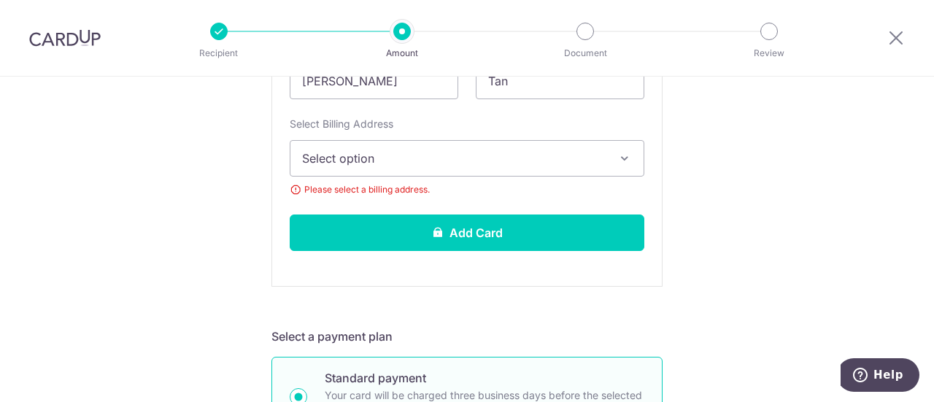
click at [552, 157] on span "Select option" at bounding box center [453, 159] width 303 height 18
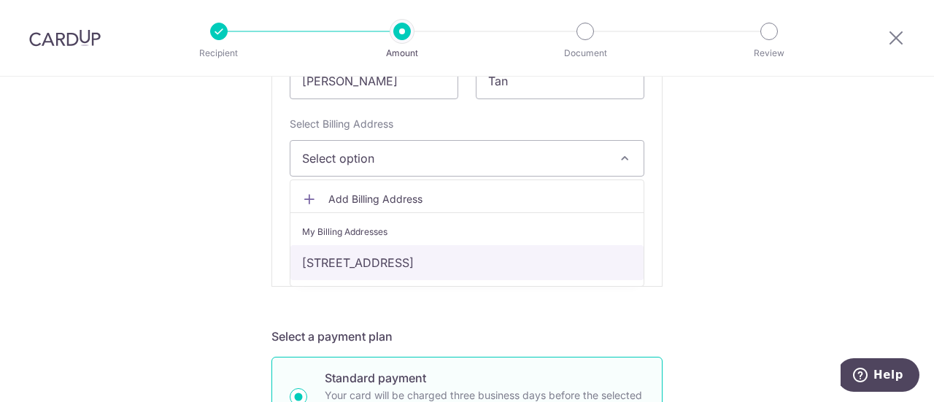
click at [468, 260] on link "491D Tampines St 45, 11-234, Singapore, Singapore-523491" at bounding box center [466, 262] width 353 height 35
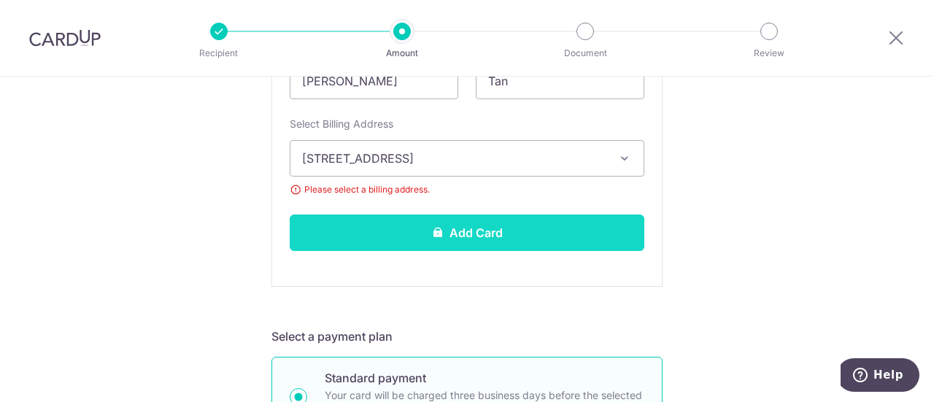
click at [457, 246] on button "Add Card" at bounding box center [467, 232] width 354 height 36
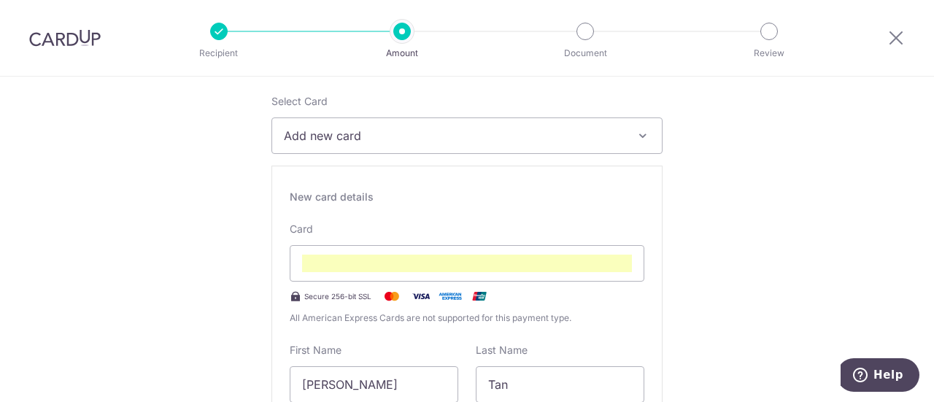
scroll to position [179, 0]
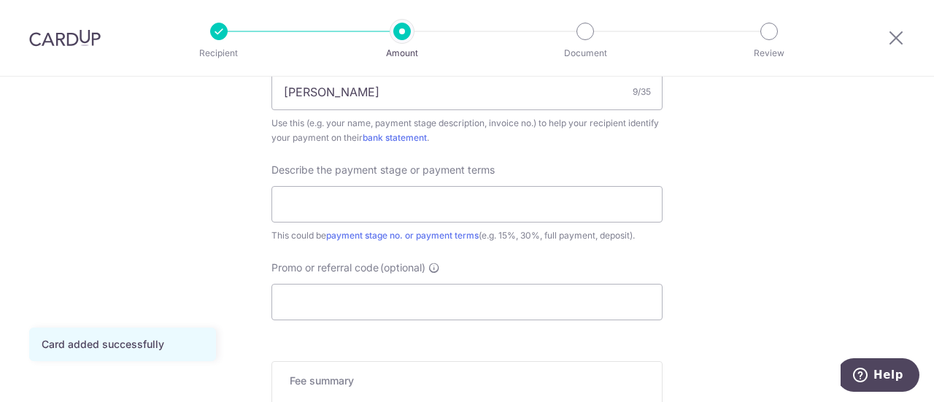
scroll to position [918, 0]
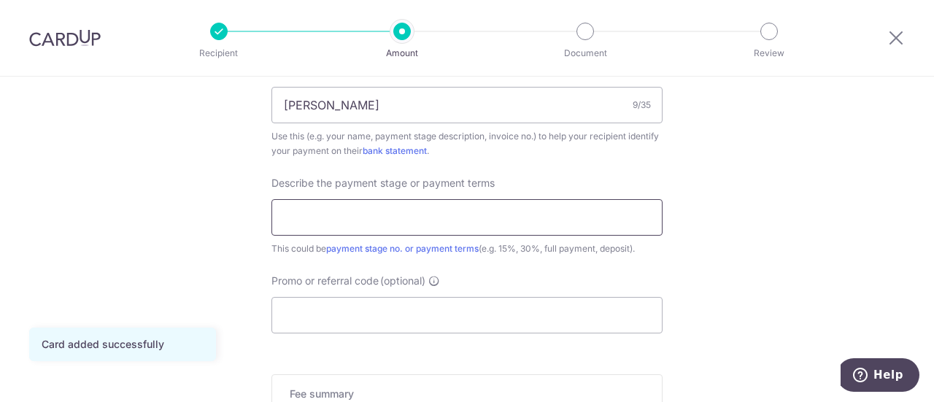
click at [402, 211] on input "text" at bounding box center [466, 217] width 391 height 36
type input "5000 out of 10744 (40%)"
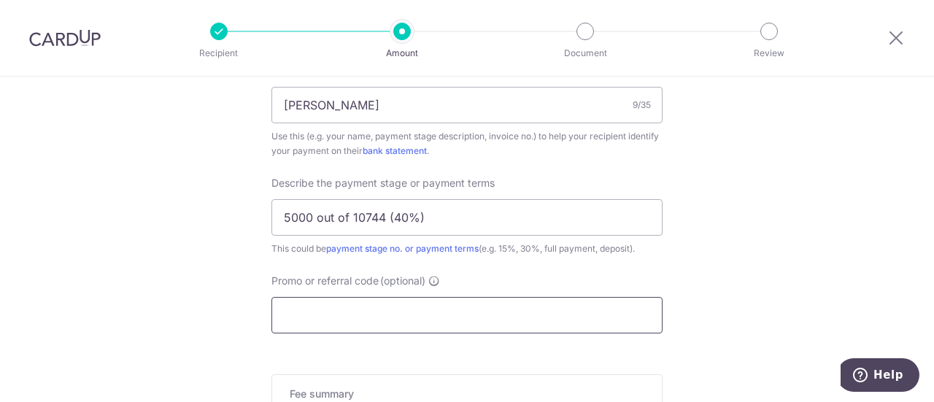
click at [379, 316] on input "Promo or referral code (optional)" at bounding box center [466, 315] width 391 height 36
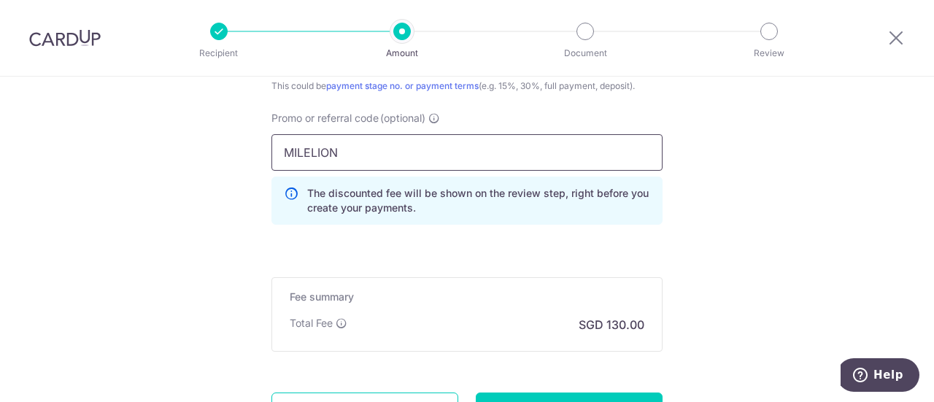
scroll to position [1201, 0]
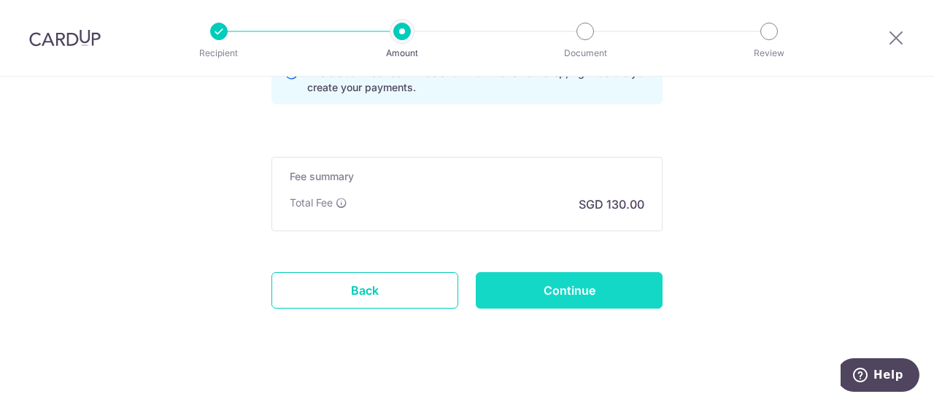
type input "MILELION"
click at [513, 275] on input "Continue" at bounding box center [569, 290] width 187 height 36
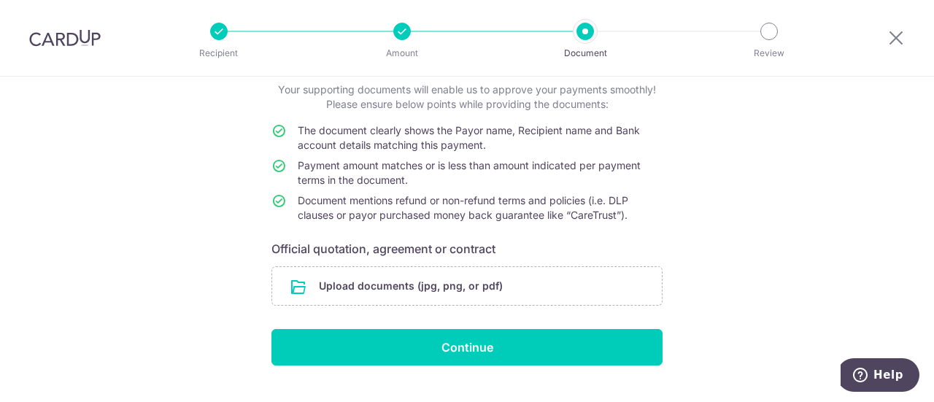
scroll to position [55, 0]
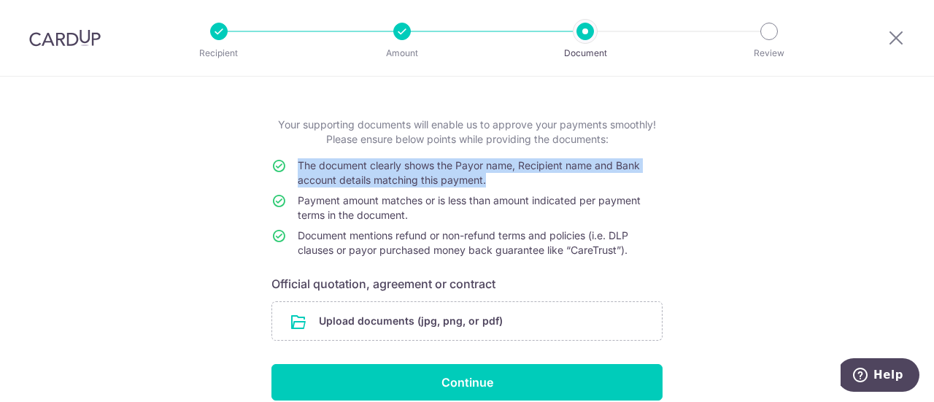
drag, startPoint x: 292, startPoint y: 166, endPoint x: 502, endPoint y: 174, distance: 209.5
click at [502, 174] on tr "The document clearly shows the Payor name, Recipient name and Bank account deta…" at bounding box center [466, 175] width 391 height 35
click at [502, 174] on td "The document clearly shows the Payor name, Recipient name and Bank account deta…" at bounding box center [480, 175] width 365 height 35
drag, startPoint x: 501, startPoint y: 176, endPoint x: 434, endPoint y: 157, distance: 69.7
click at [434, 157] on form "Your supporting documents will enable us to approve your payments smoothly! Ple…" at bounding box center [466, 258] width 391 height 283
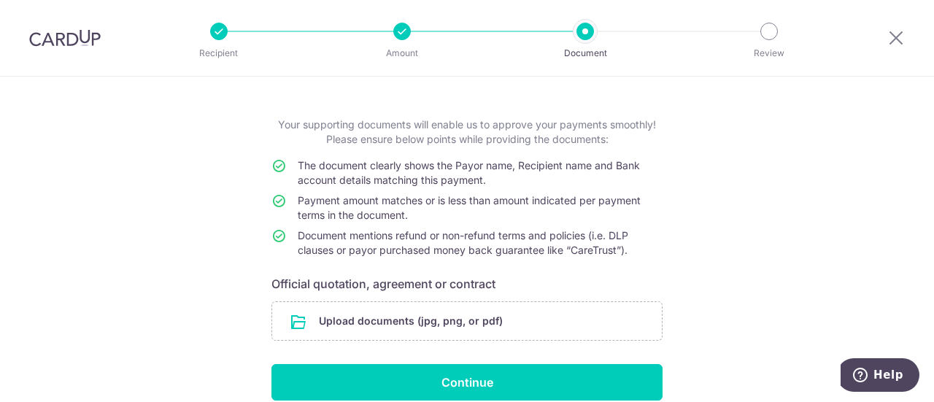
click at [360, 222] on td "Payment amount matches or is less than amount indicated per payment terms in th…" at bounding box center [480, 210] width 365 height 35
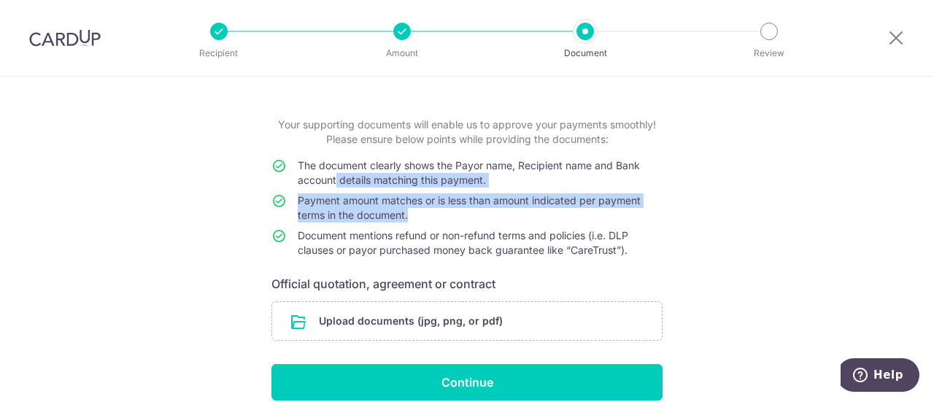
drag, startPoint x: 450, startPoint y: 214, endPoint x: 333, endPoint y: 192, distance: 119.5
click at [333, 192] on tbody "The document clearly shows the Payor name, Recipient name and Bank account deta…" at bounding box center [466, 210] width 391 height 105
click at [333, 192] on td "The document clearly shows the Payor name, Recipient name and Bank account deta…" at bounding box center [480, 175] width 365 height 35
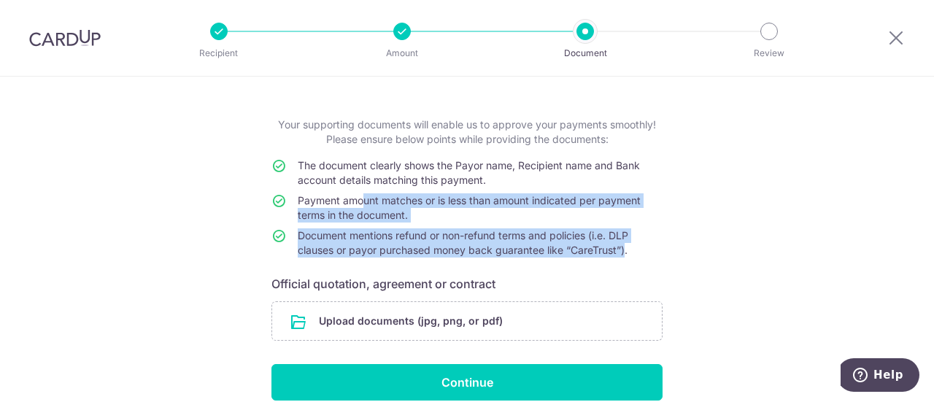
drag, startPoint x: 623, startPoint y: 251, endPoint x: 363, endPoint y: 202, distance: 264.9
click at [363, 202] on tbody "The document clearly shows the Payor name, Recipient name and Bank account deta…" at bounding box center [466, 210] width 391 height 105
click at [362, 199] on span "Payment amount matches or is less than amount indicated per payment terms in th…" at bounding box center [469, 207] width 343 height 27
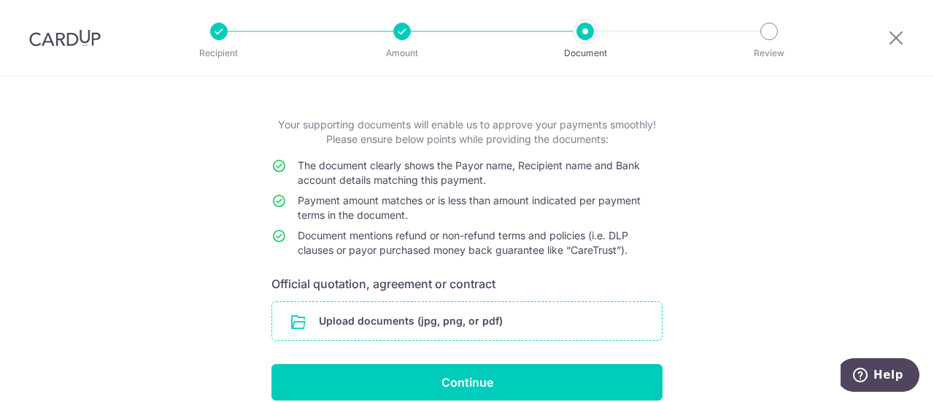
click at [557, 320] on input "file" at bounding box center [466, 321] width 389 height 38
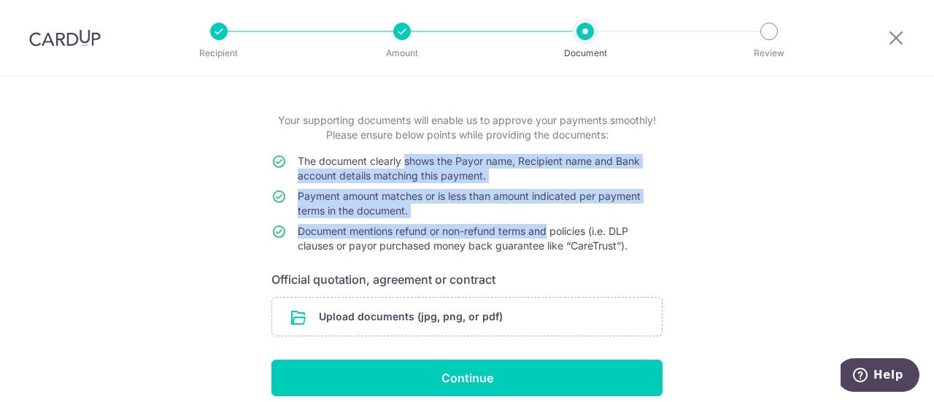
drag, startPoint x: 403, startPoint y: 161, endPoint x: 551, endPoint y: 236, distance: 166.7
click at [551, 236] on tbody "The document clearly shows the Payor name, Recipient name and Bank account deta…" at bounding box center [466, 206] width 391 height 105
click at [551, 236] on span "Document mentions refund or non-refund terms and policies (i.e. DLP clauses or …" at bounding box center [463, 238] width 330 height 27
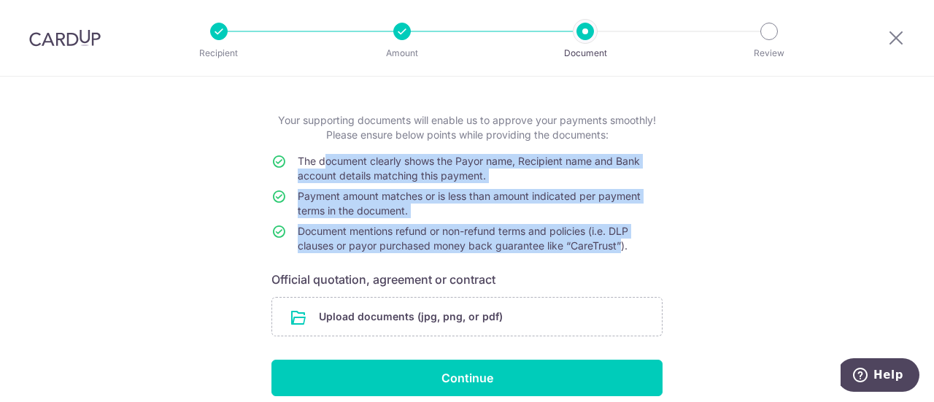
drag, startPoint x: 617, startPoint y: 247, endPoint x: 320, endPoint y: 166, distance: 307.9
click at [320, 166] on tbody "The document clearly shows the Payor name, Recipient name and Bank account deta…" at bounding box center [466, 206] width 391 height 105
click at [320, 166] on span "The document clearly shows the Payor name, Recipient name and Bank account deta…" at bounding box center [469, 168] width 342 height 27
